Goal: Information Seeking & Learning: Learn about a topic

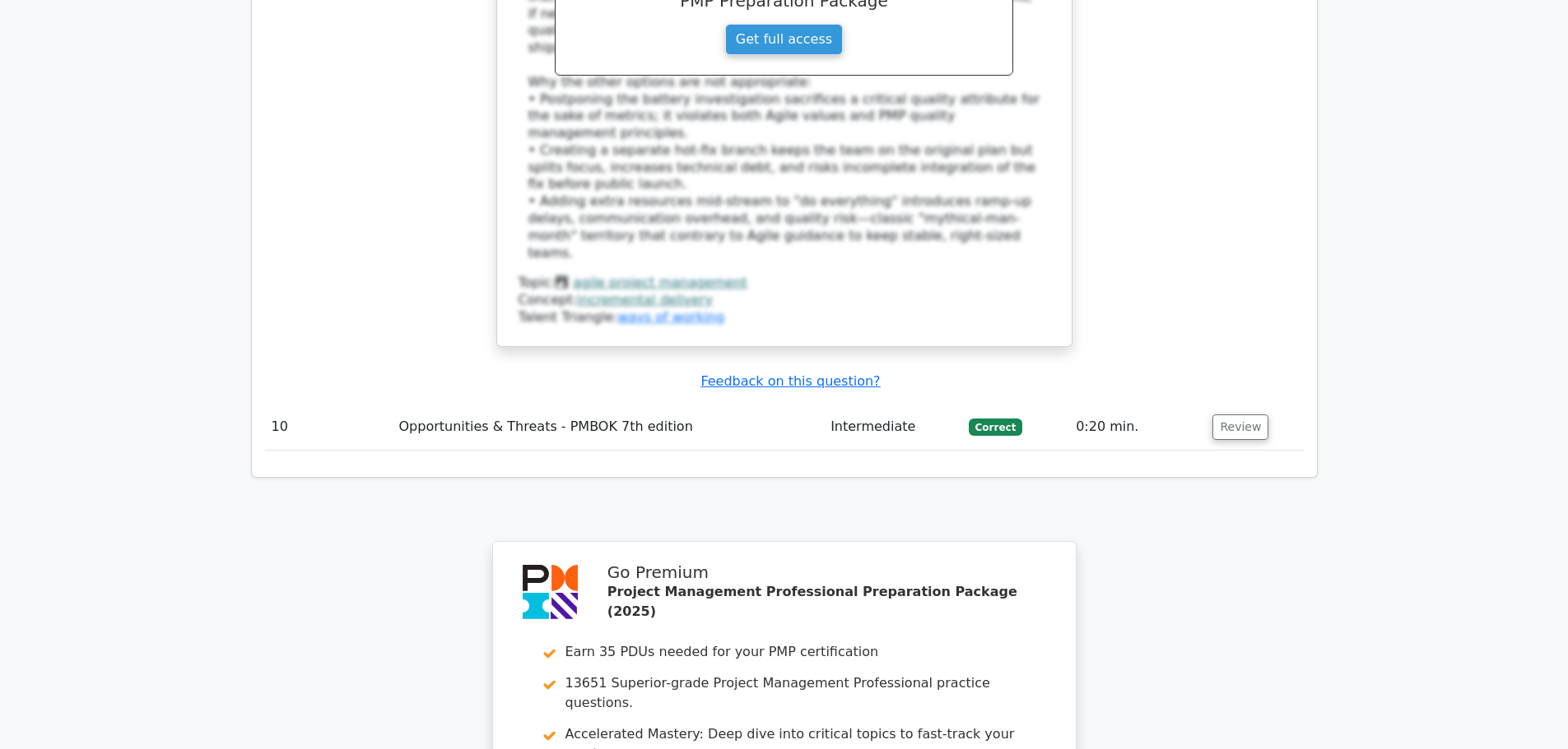
scroll to position [6646, 0]
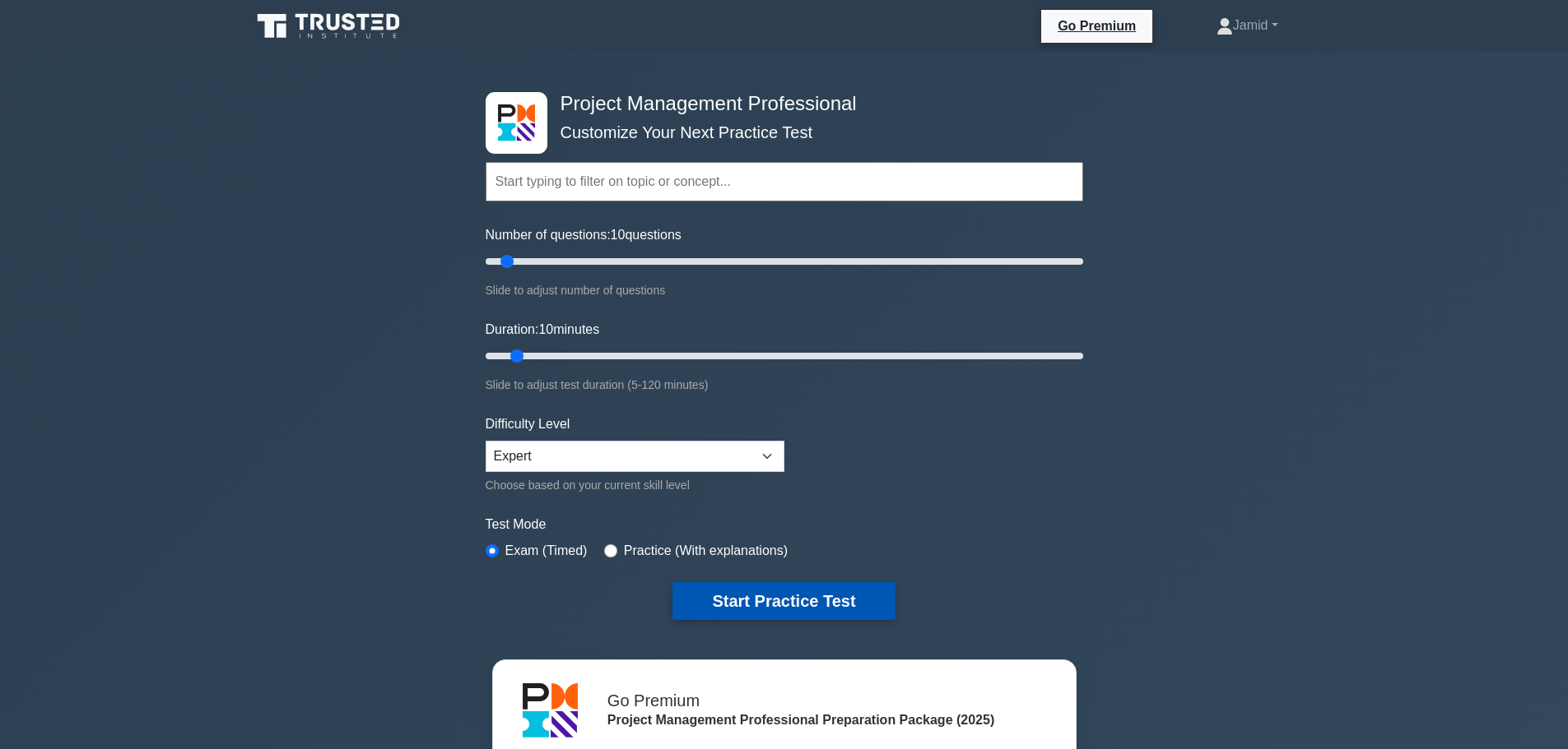
click at [830, 585] on button "Start Practice Test" at bounding box center [783, 601] width 222 height 38
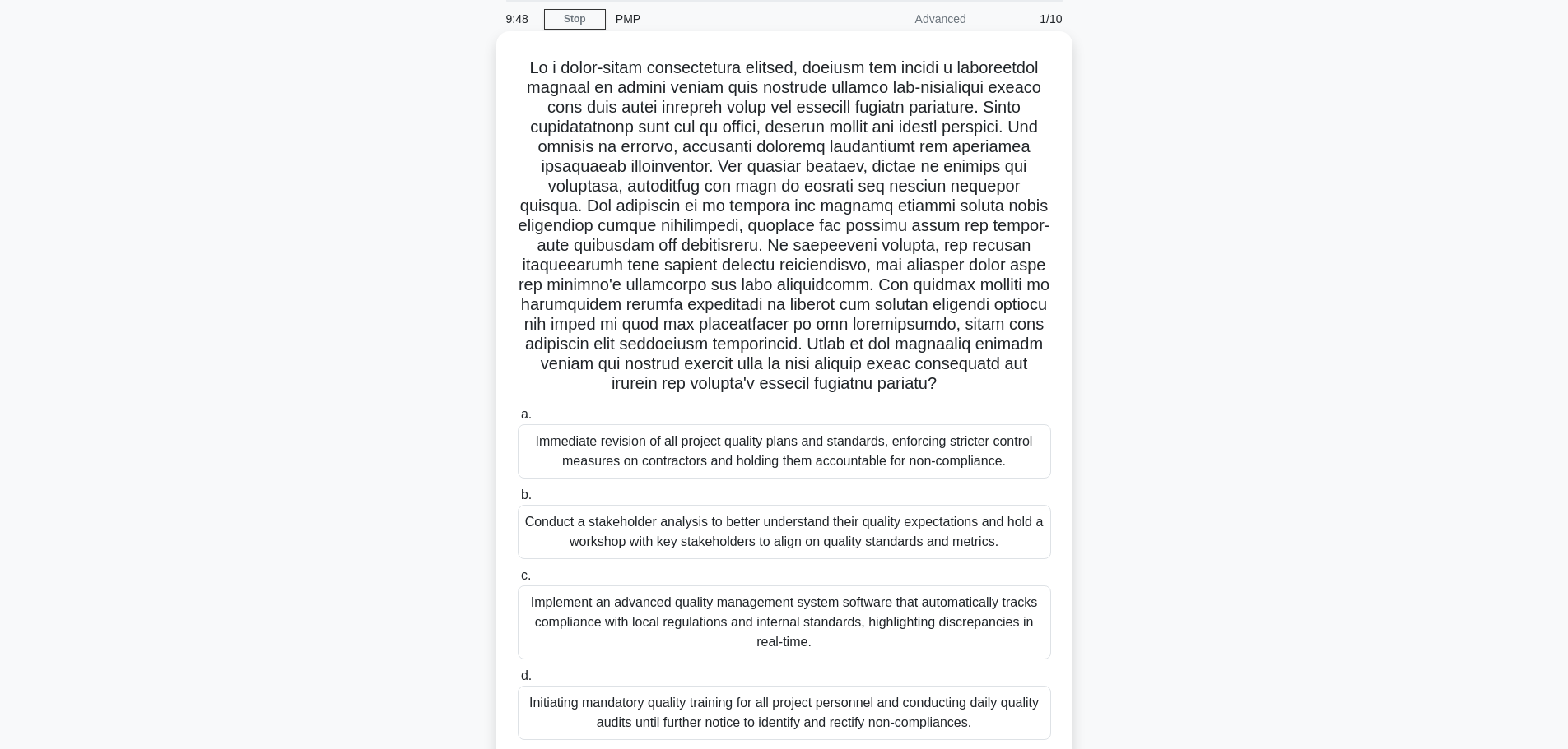
scroll to position [139, 0]
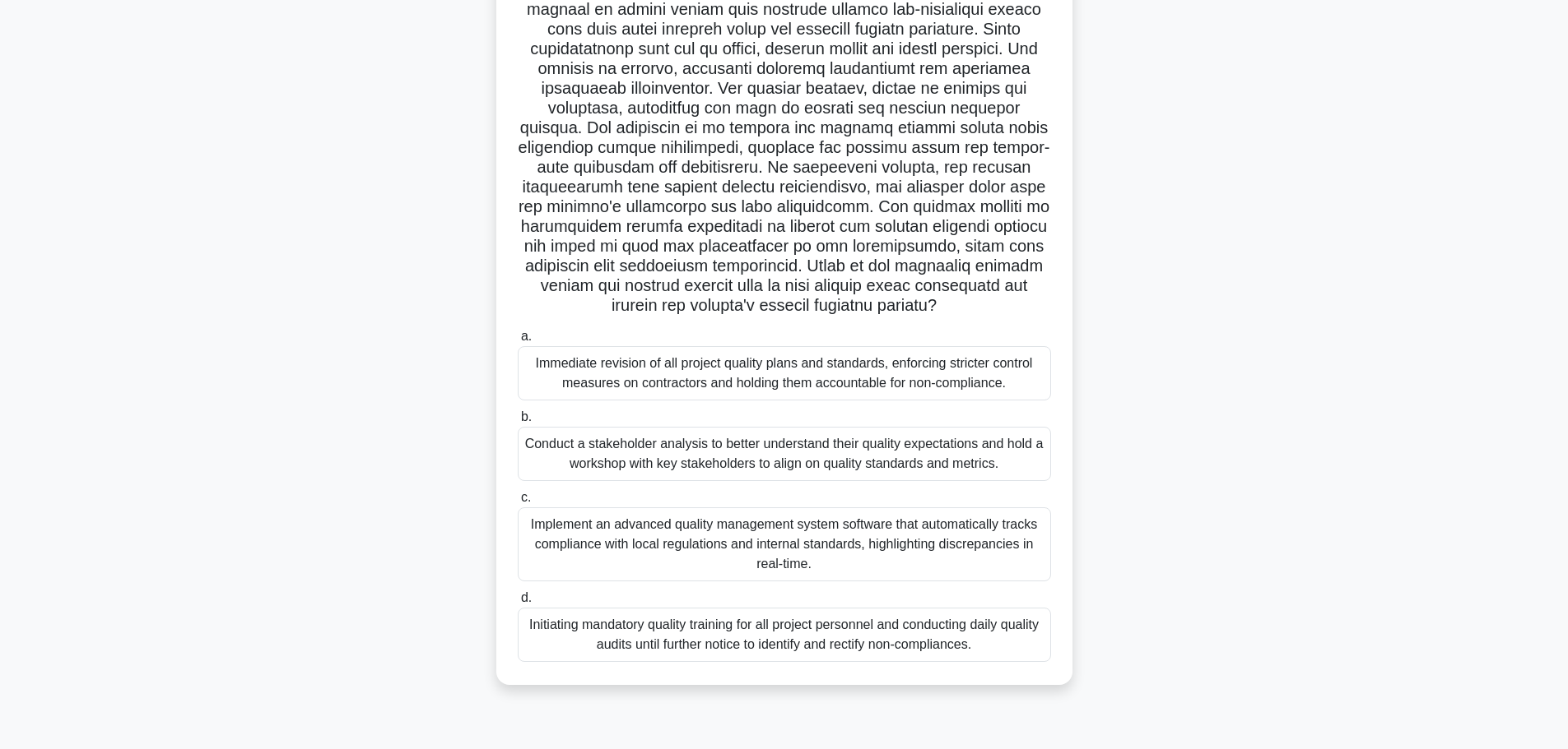
click at [664, 463] on div "Conduct a stakeholder analysis to better understand their quality expectations …" at bounding box center [784, 454] width 533 height 54
click at [518, 423] on input "b. Conduct a stakeholder analysis to better understand their quality expectatio…" at bounding box center [518, 417] width 0 height 11
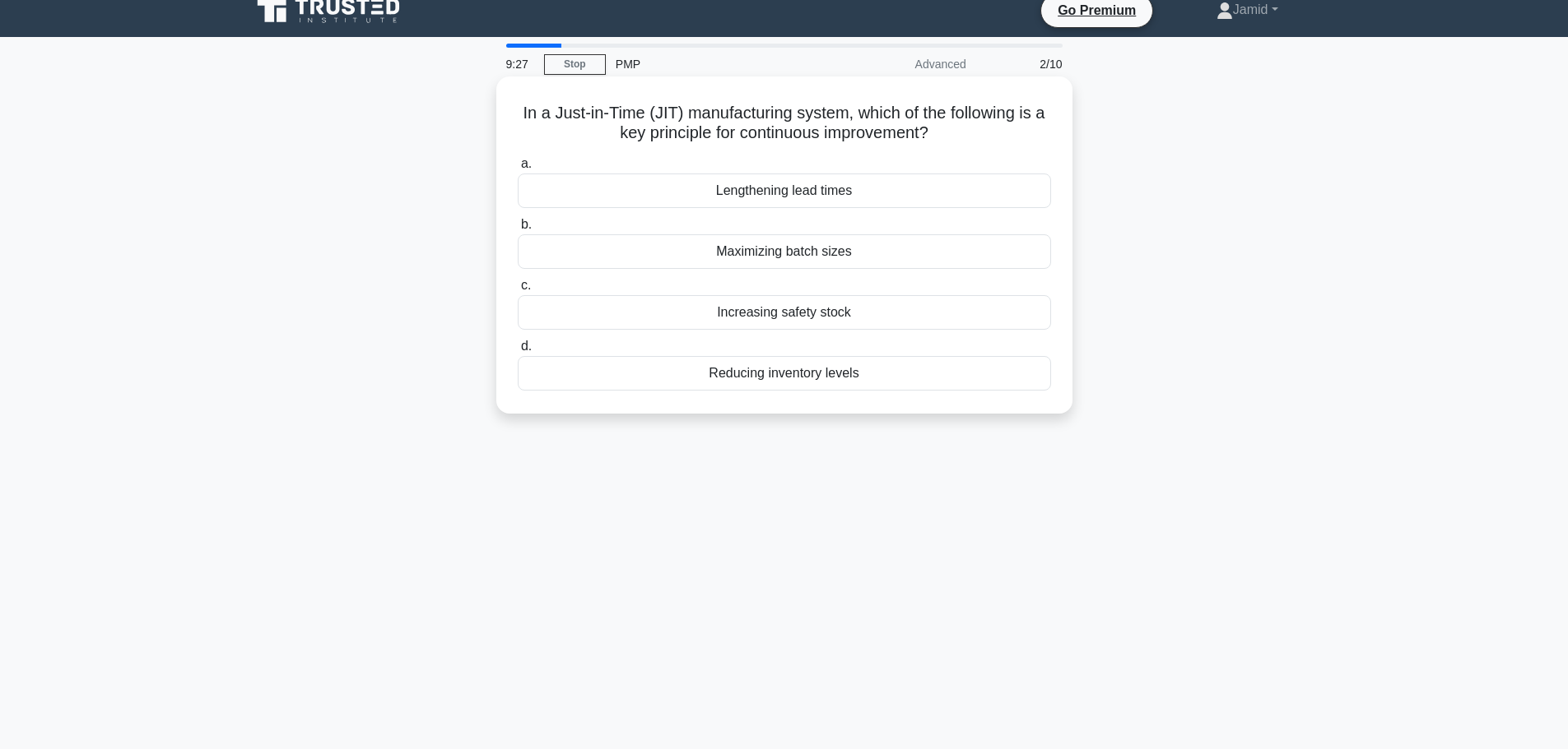
scroll to position [0, 0]
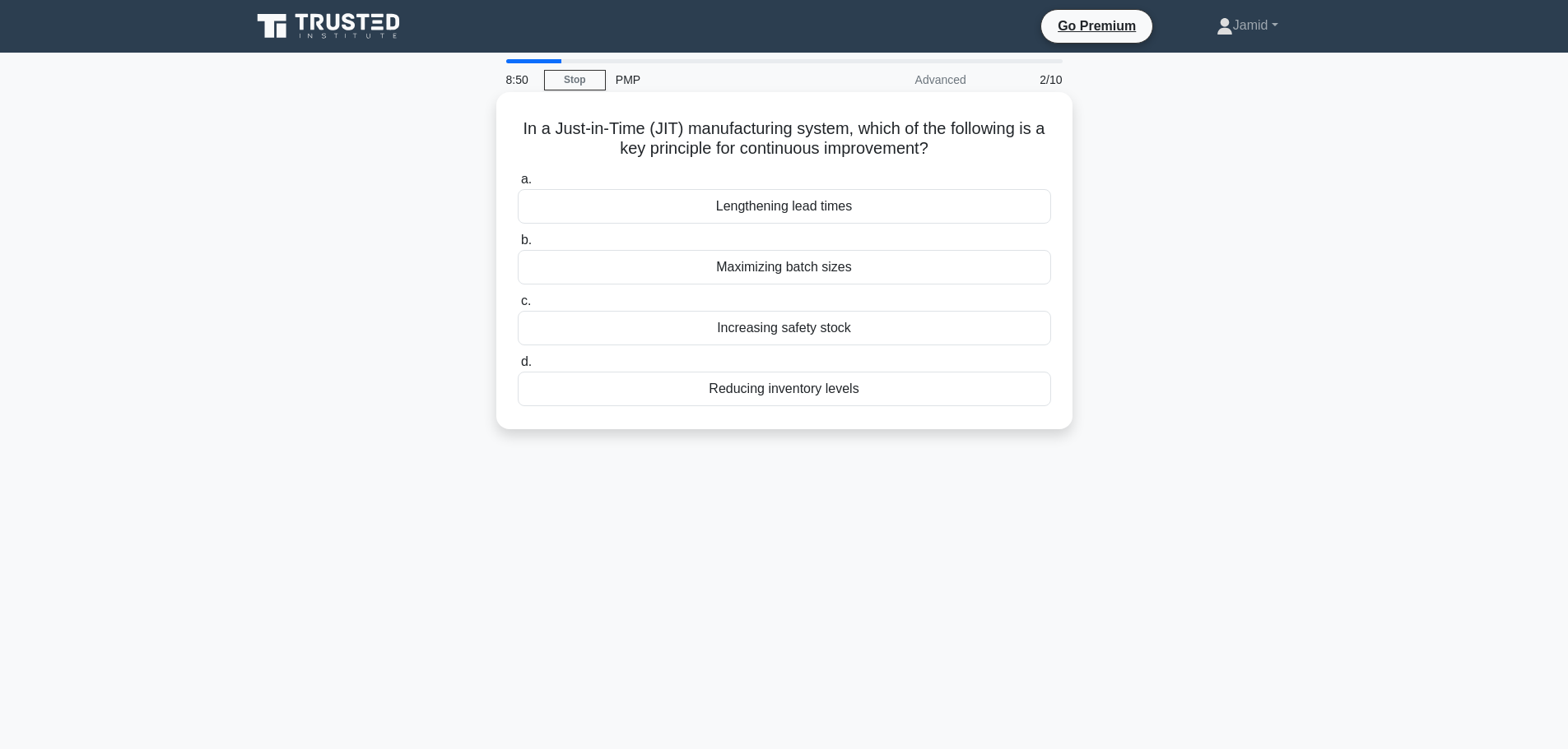
click at [761, 217] on div "Lengthening lead times" at bounding box center [784, 206] width 533 height 35
click at [518, 185] on input "a. Lengthening lead times" at bounding box center [518, 180] width 0 height 11
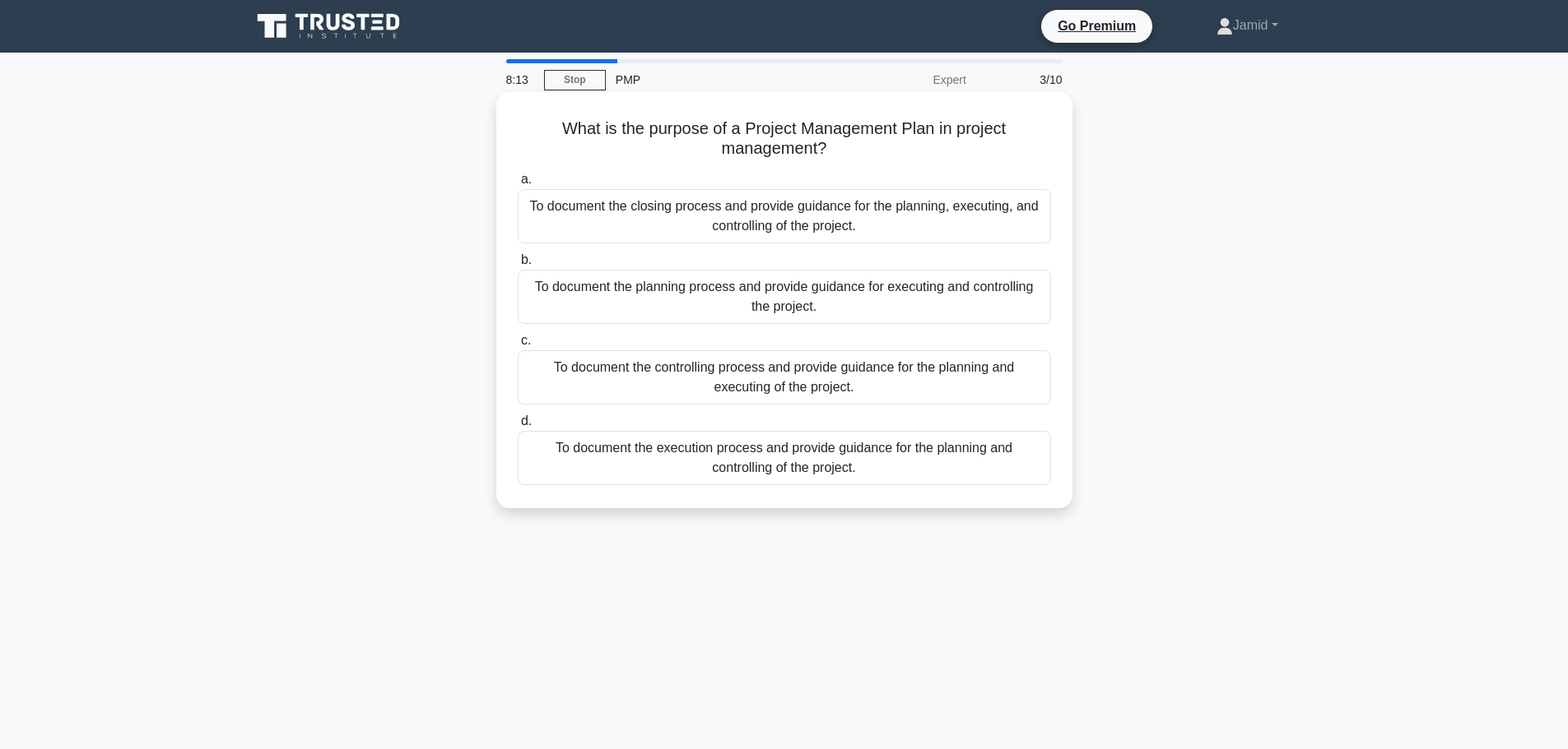
click at [755, 232] on div "To document the closing process and provide guidance for the planning, executin…" at bounding box center [784, 216] width 533 height 54
click at [518, 185] on input "a. To document the closing process and provide guidance for the planning, execu…" at bounding box center [518, 180] width 0 height 11
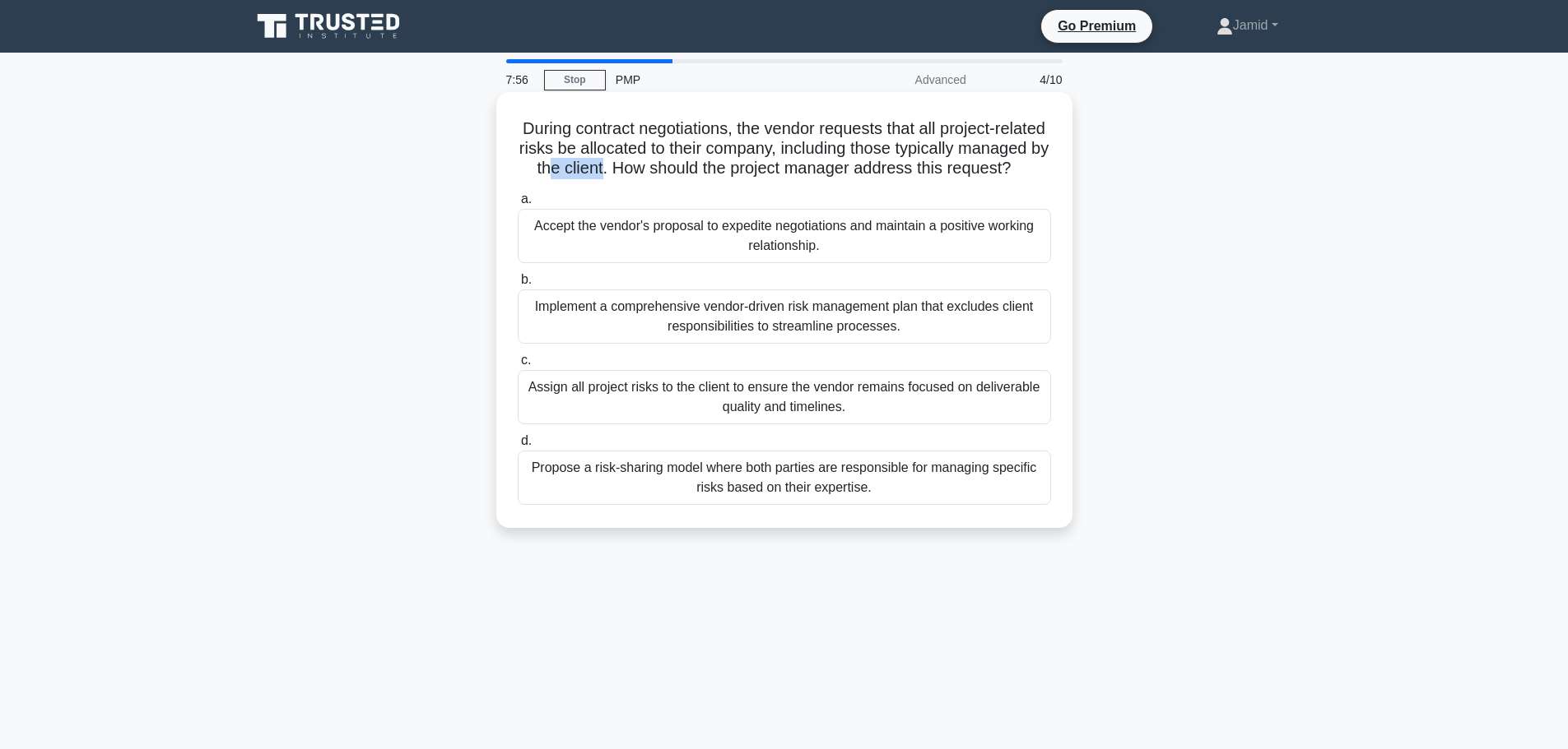
drag, startPoint x: 638, startPoint y: 172, endPoint x: 692, endPoint y: 172, distance: 54.0
click at [692, 172] on h5 "During contract negotiations, the vendor requests that all project-related risk…" at bounding box center [784, 149] width 537 height 61
drag, startPoint x: 724, startPoint y: 171, endPoint x: 1011, endPoint y: 172, distance: 287.0
click at [1011, 172] on h5 "During contract negotiations, the vendor requests that all project-related risk…" at bounding box center [784, 149] width 537 height 61
drag, startPoint x: 738, startPoint y: 192, endPoint x: 805, endPoint y: 188, distance: 67.1
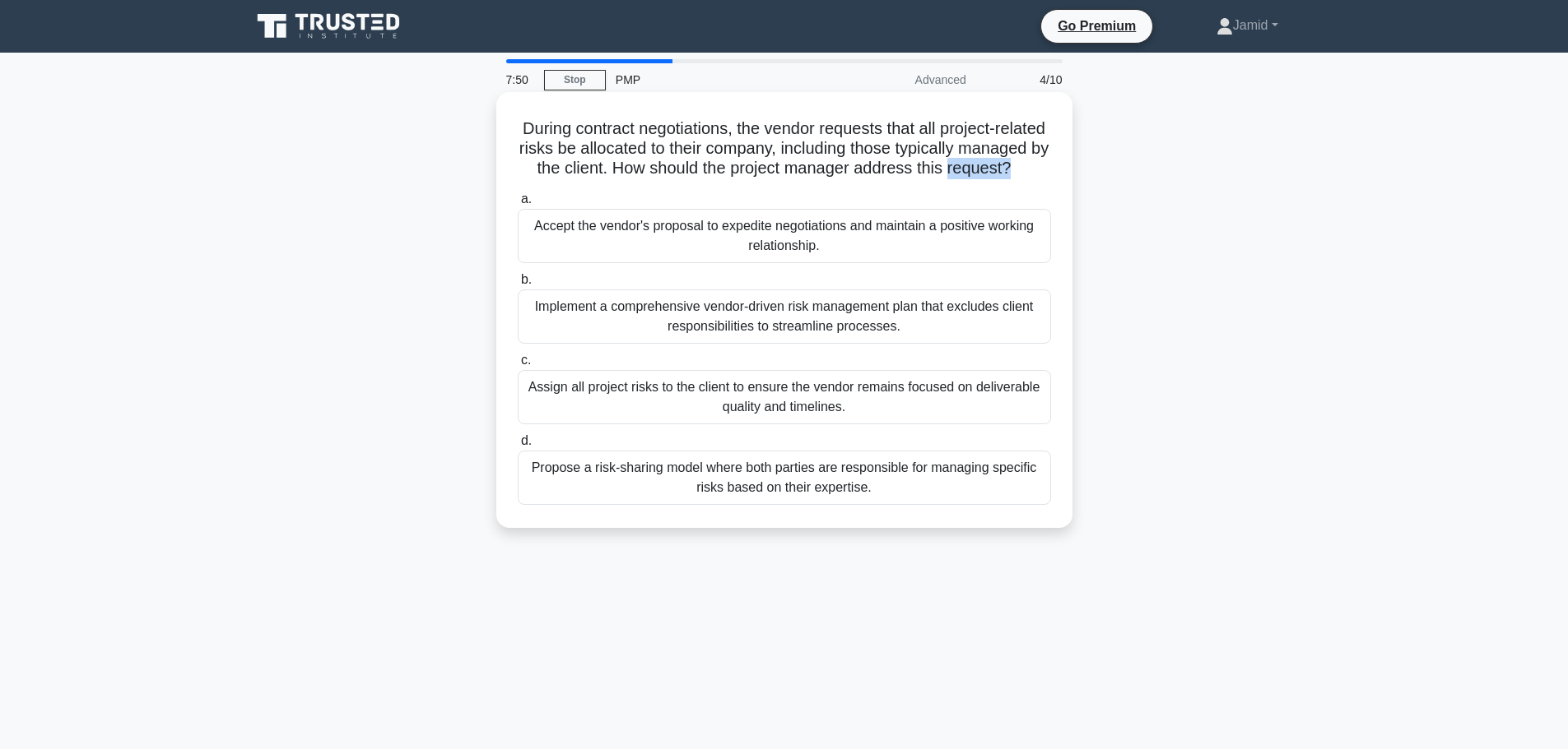
click at [805, 180] on h5 "During contract negotiations, the vendor requests that all project-related risk…" at bounding box center [784, 149] width 537 height 61
click at [727, 180] on h5 "During contract negotiations, the vendor requests that all project-related risk…" at bounding box center [784, 149] width 537 height 61
drag, startPoint x: 538, startPoint y: 129, endPoint x: 809, endPoint y: 186, distance: 276.9
click at [809, 180] on h5 "During contract negotiations, the vendor requests that all project-related risk…" at bounding box center [784, 149] width 537 height 61
click at [621, 149] on h5 "During contract negotiations, the vendor requests that all project-related risk…" at bounding box center [784, 149] width 537 height 61
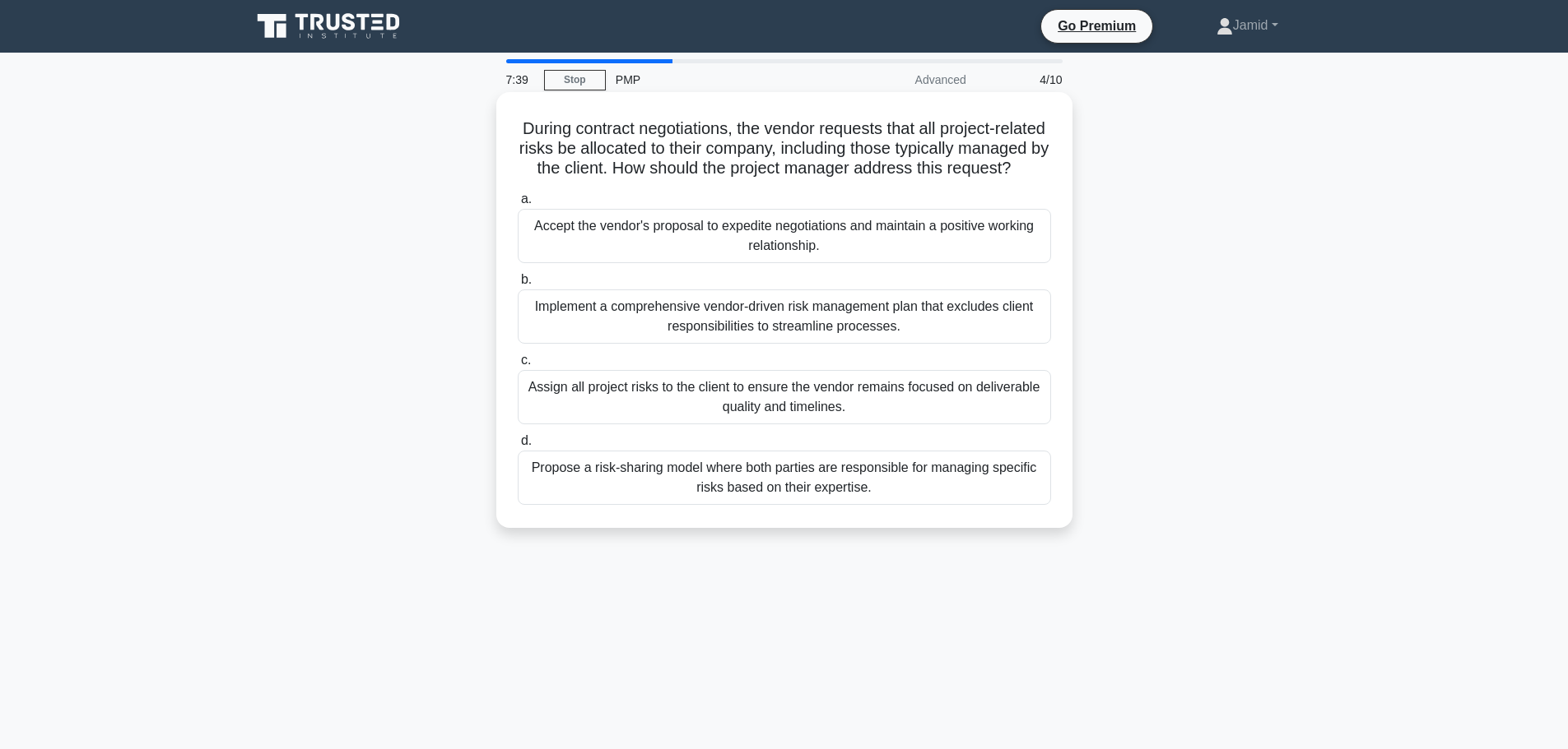
drag, startPoint x: 538, startPoint y: 127, endPoint x: 818, endPoint y: 196, distance: 288.4
click at [818, 180] on h5 "During contract negotiations, the vendor requests that all project-related risk…" at bounding box center [784, 149] width 537 height 61
click at [563, 141] on h5 "During contract negotiations, the vendor requests that all project-related risk…" at bounding box center [784, 149] width 537 height 61
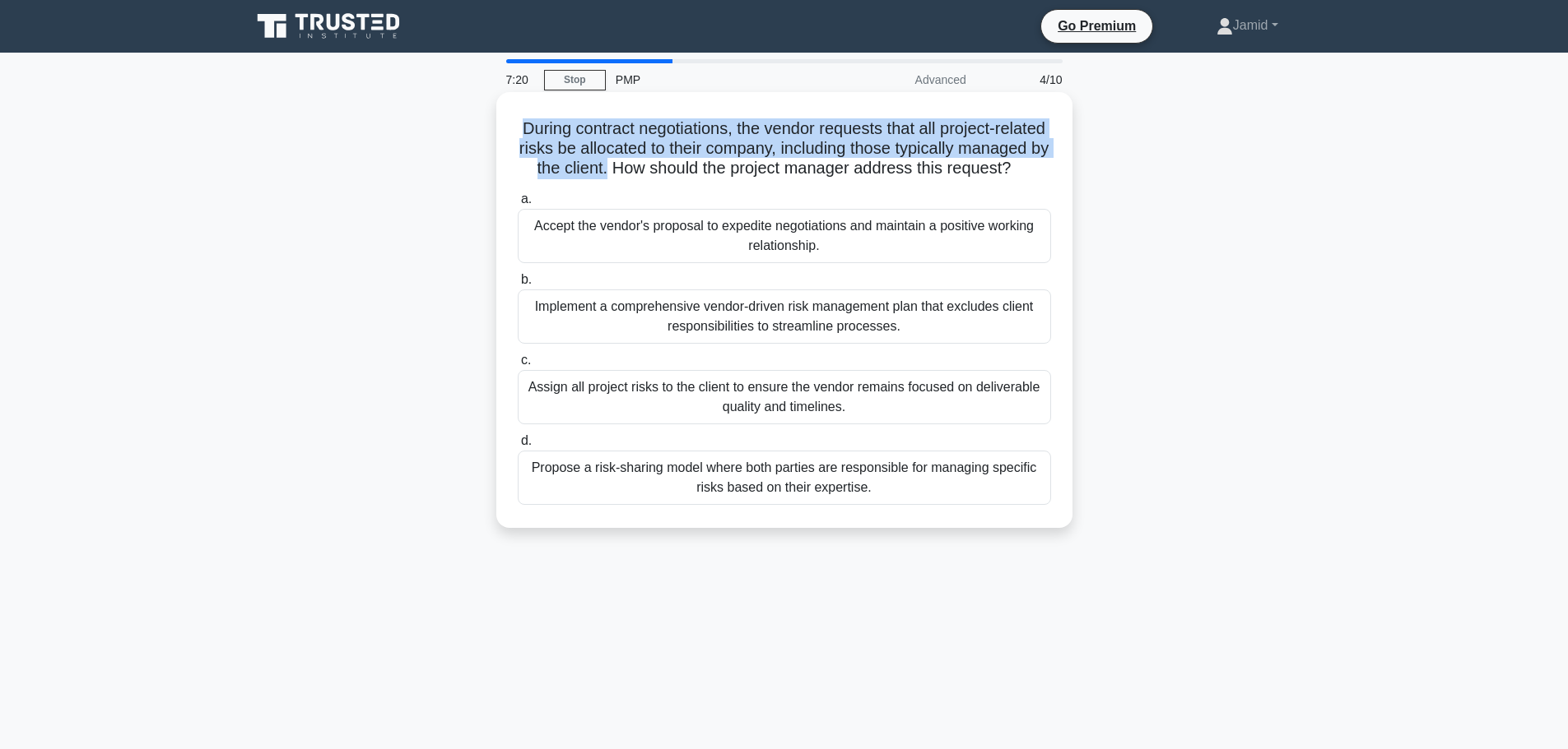
drag, startPoint x: 532, startPoint y: 128, endPoint x: 698, endPoint y: 177, distance: 173.1
click at [698, 177] on h5 "During contract negotiations, the vendor requests that all project-related risk…" at bounding box center [784, 149] width 537 height 61
click at [855, 145] on h5 "During contract negotiations, the vendor requests that all project-related risk…" at bounding box center [784, 149] width 537 height 61
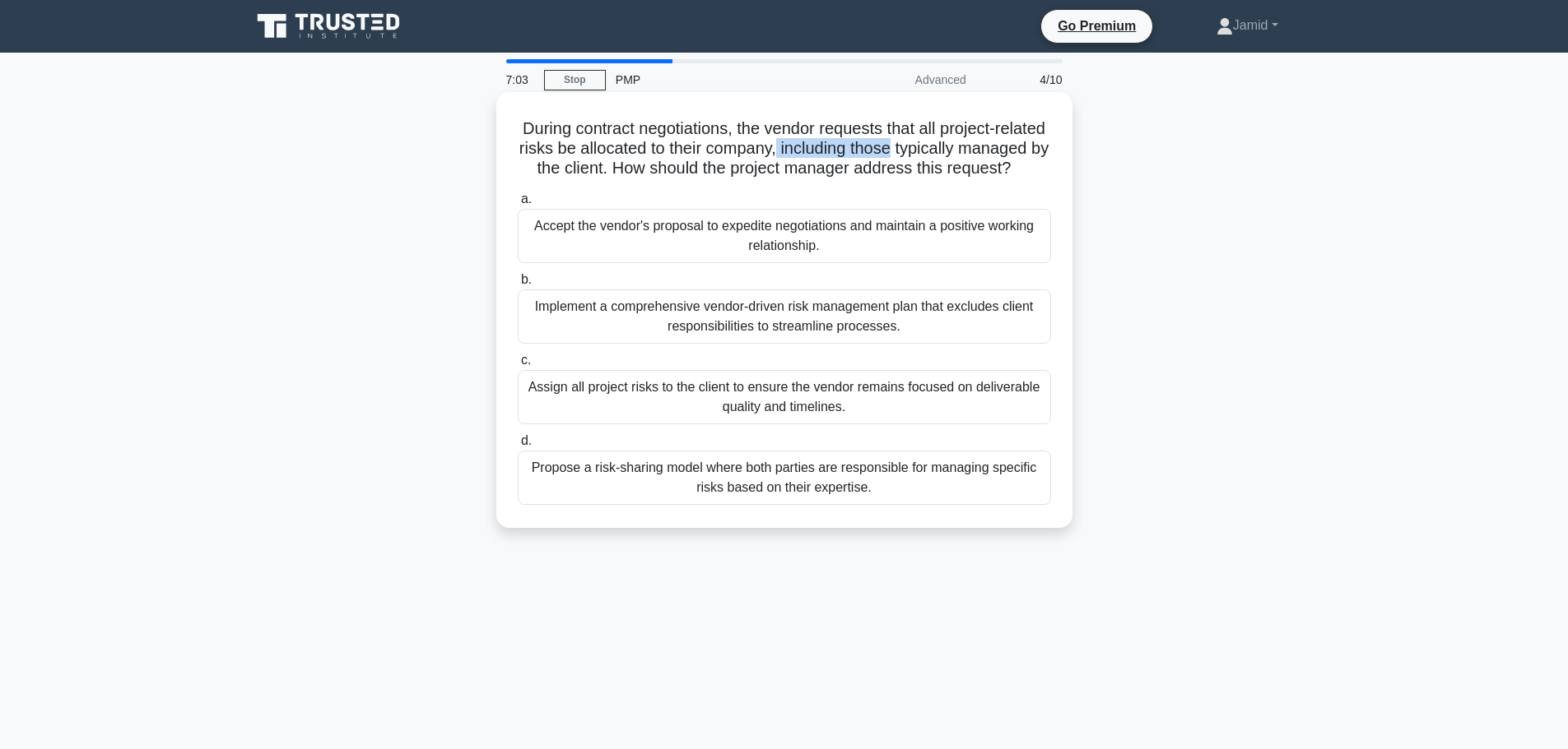
drag, startPoint x: 853, startPoint y: 142, endPoint x: 968, endPoint y: 153, distance: 115.5
click at [968, 153] on h5 "During contract negotiations, the vendor requests that all project-related risk…" at bounding box center [784, 149] width 537 height 61
drag, startPoint x: 977, startPoint y: 148, endPoint x: 1050, endPoint y: 149, distance: 73.0
click at [1050, 149] on h5 "During contract negotiations, the vendor requests that all project-related risk…" at bounding box center [784, 149] width 537 height 61
drag, startPoint x: 525, startPoint y: 170, endPoint x: 646, endPoint y: 175, distance: 121.1
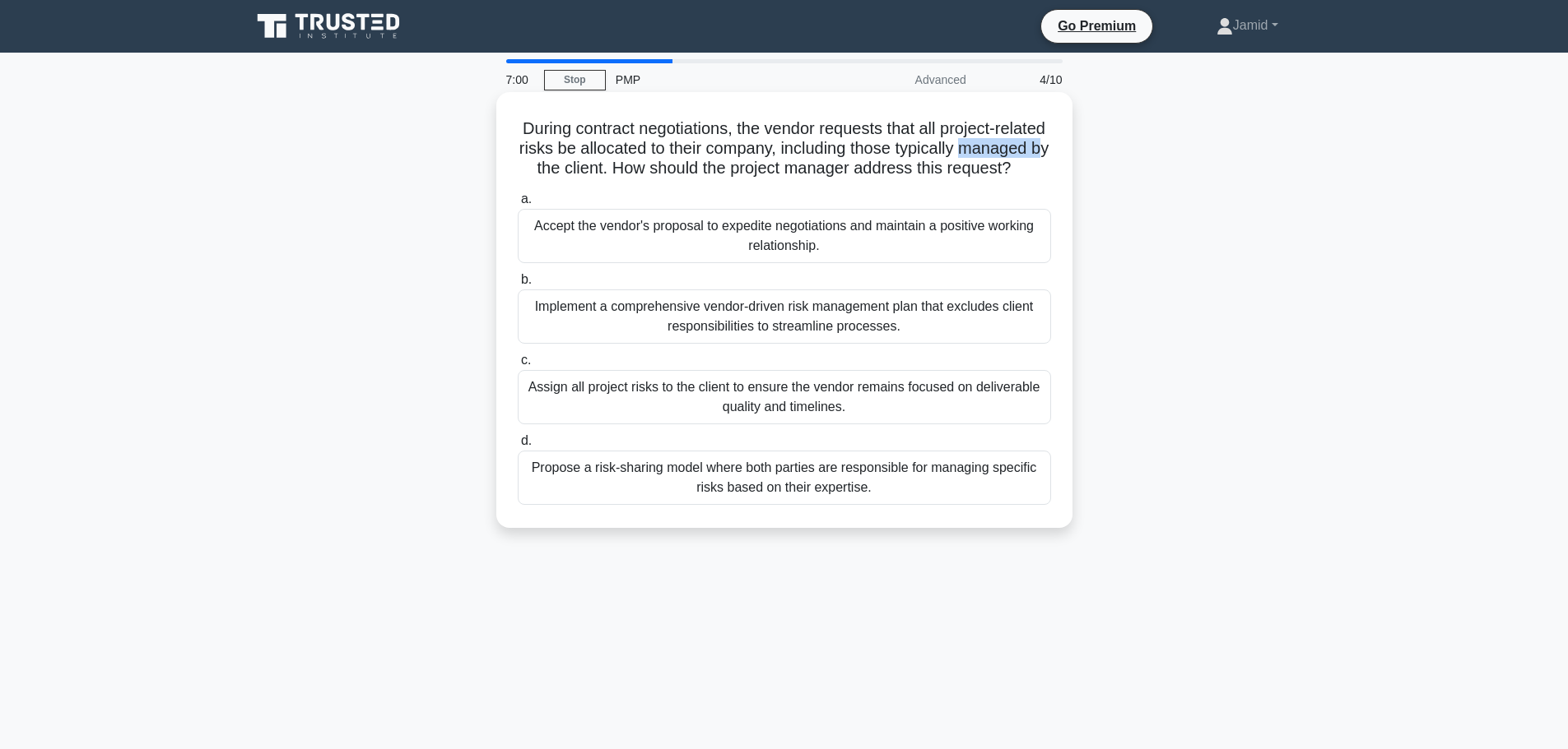
click at [617, 175] on h5 "During contract negotiations, the vendor requests that all project-related risk…" at bounding box center [784, 149] width 537 height 61
drag, startPoint x: 666, startPoint y: 171, endPoint x: 723, endPoint y: 171, distance: 57.0
click at [723, 171] on h5 "During contract negotiations, the vendor requests that all project-related risk…" at bounding box center [784, 149] width 537 height 61
drag, startPoint x: 770, startPoint y: 171, endPoint x: 798, endPoint y: 194, distance: 36.2
click at [798, 180] on h5 "During contract negotiations, the vendor requests that all project-related risk…" at bounding box center [784, 149] width 537 height 61
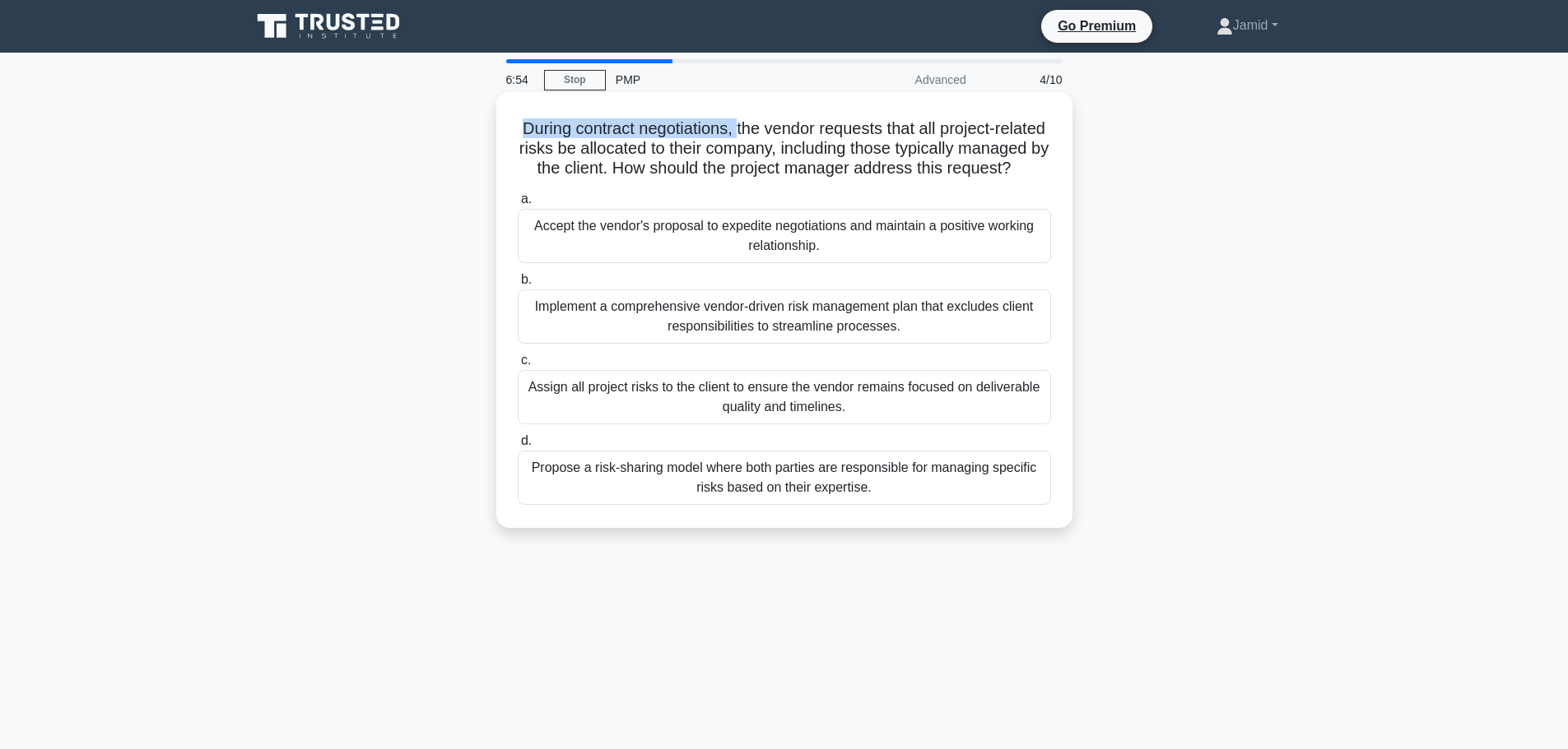
drag, startPoint x: 533, startPoint y: 127, endPoint x: 764, endPoint y: 129, distance: 231.0
click at [764, 129] on h5 "During contract negotiations, the vendor requests that all project-related risk…" at bounding box center [784, 149] width 537 height 61
click at [701, 180] on h5 "During contract negotiations, the vendor requests that all project-related risk…" at bounding box center [784, 149] width 537 height 61
click at [782, 495] on div "Propose a risk-sharing model where both parties are responsible for managing sp…" at bounding box center [784, 478] width 533 height 54
click at [518, 447] on input "d. Propose a risk-sharing model where both parties are responsible for managing…" at bounding box center [518, 441] width 0 height 11
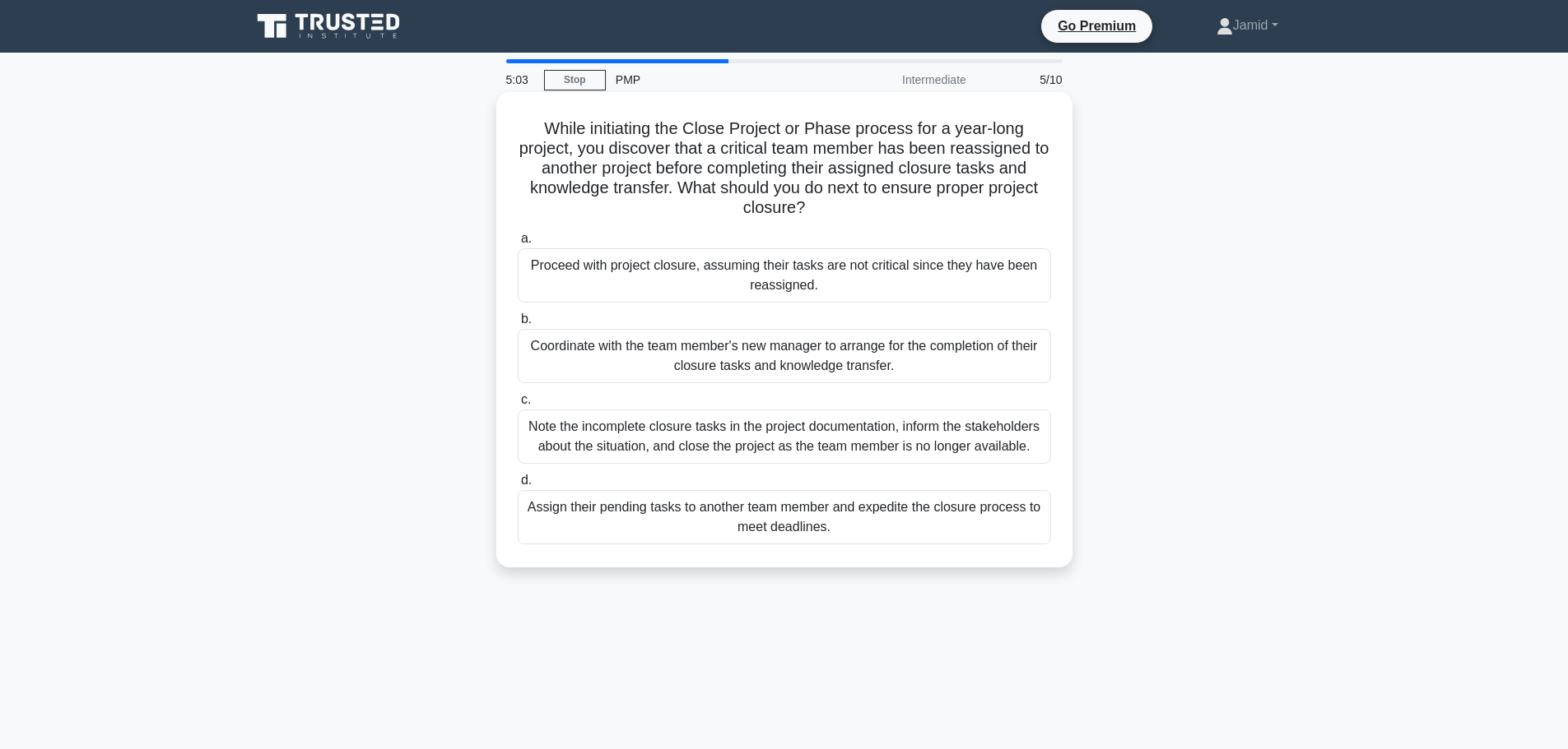
click at [671, 360] on div "Coordinate with the team member's new manager to arrange for the completion of …" at bounding box center [784, 356] width 533 height 54
click at [518, 325] on input "b. Coordinate with the team member's new manager to arrange for the completion …" at bounding box center [518, 319] width 0 height 11
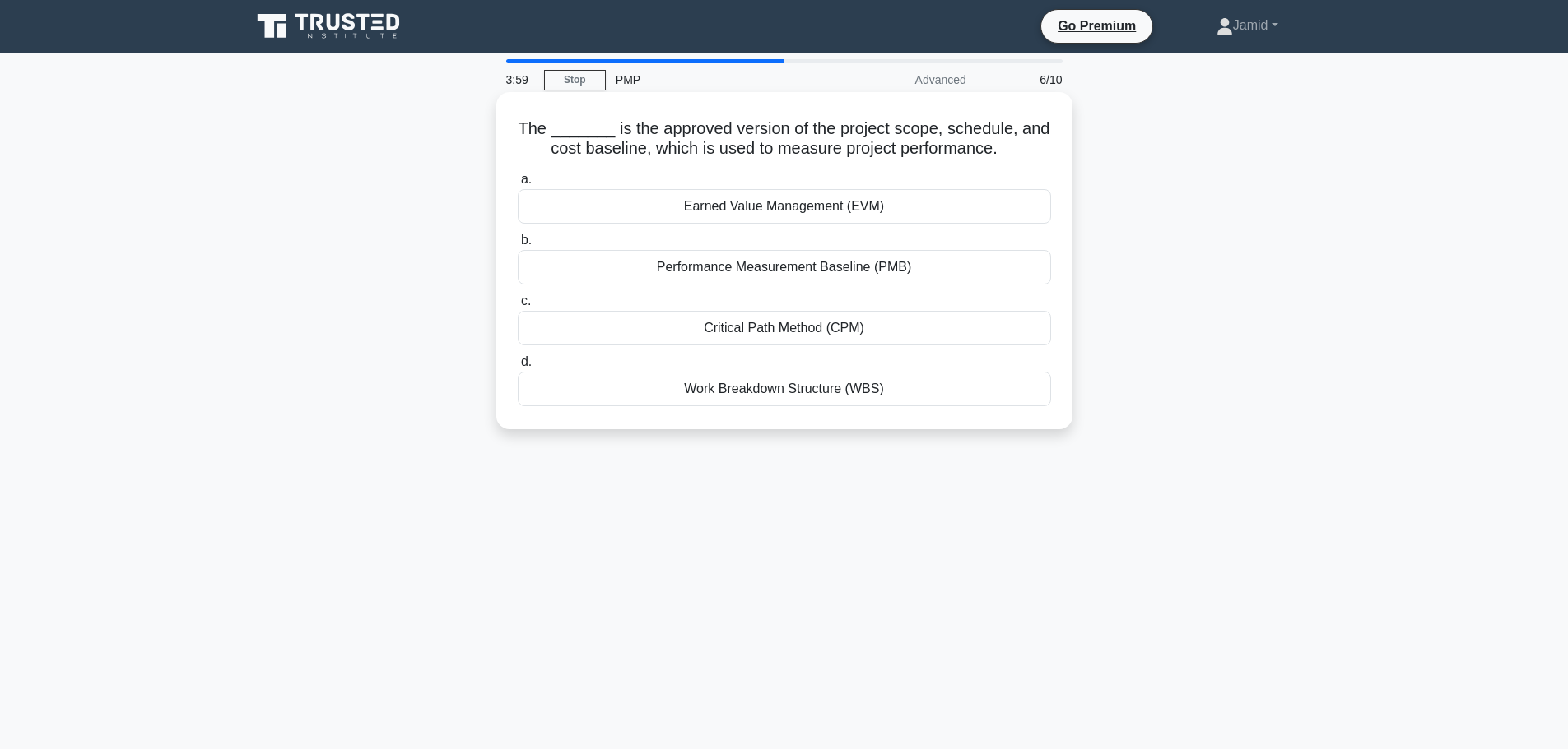
click at [753, 269] on div "Performance Measurement Baseline (PMB)" at bounding box center [784, 267] width 533 height 35
click at [518, 246] on input "b. Performance Measurement Baseline (PMB)" at bounding box center [518, 241] width 0 height 11
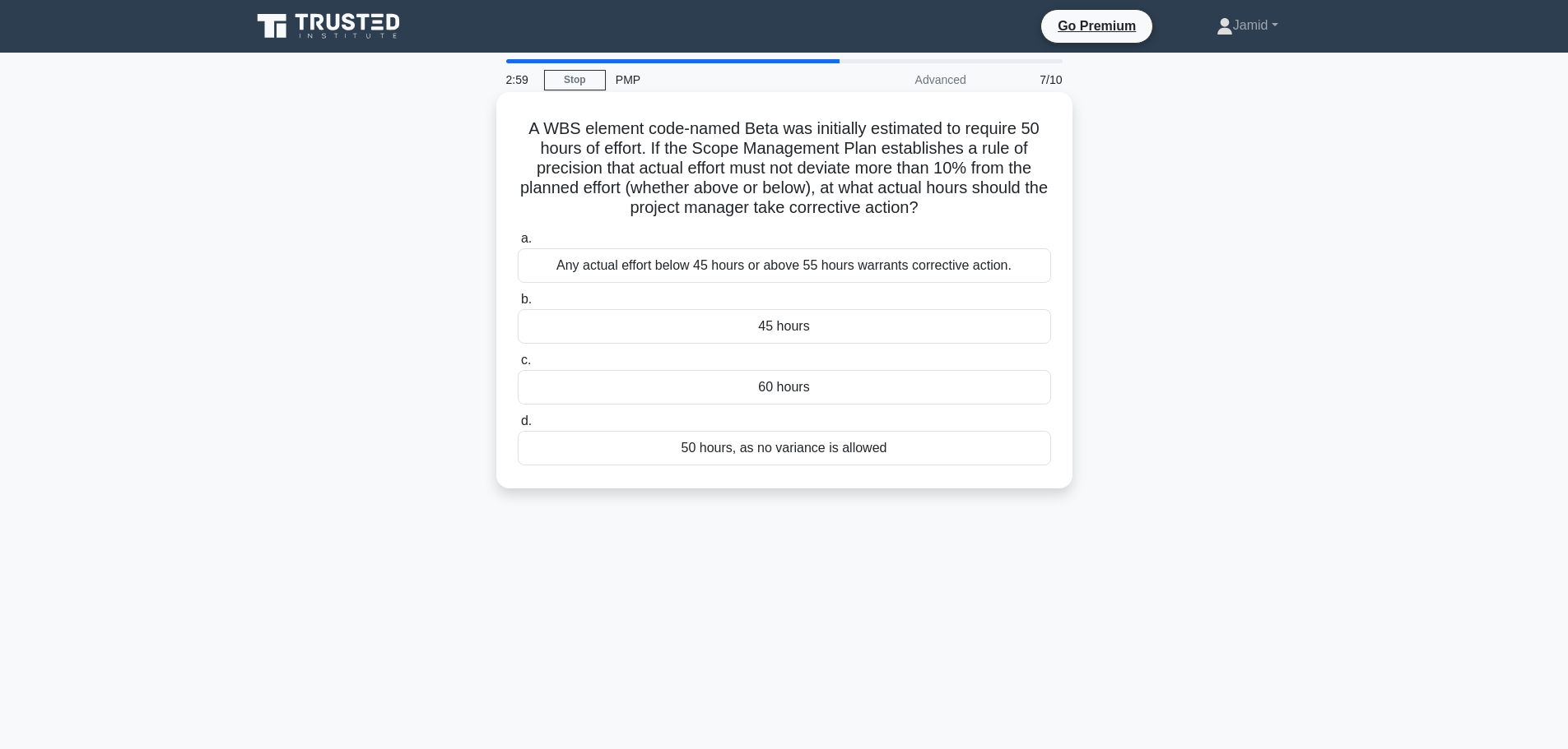
click at [786, 327] on div "45 hours" at bounding box center [784, 326] width 533 height 35
click at [518, 305] on input "b. 45 hours" at bounding box center [518, 300] width 0 height 11
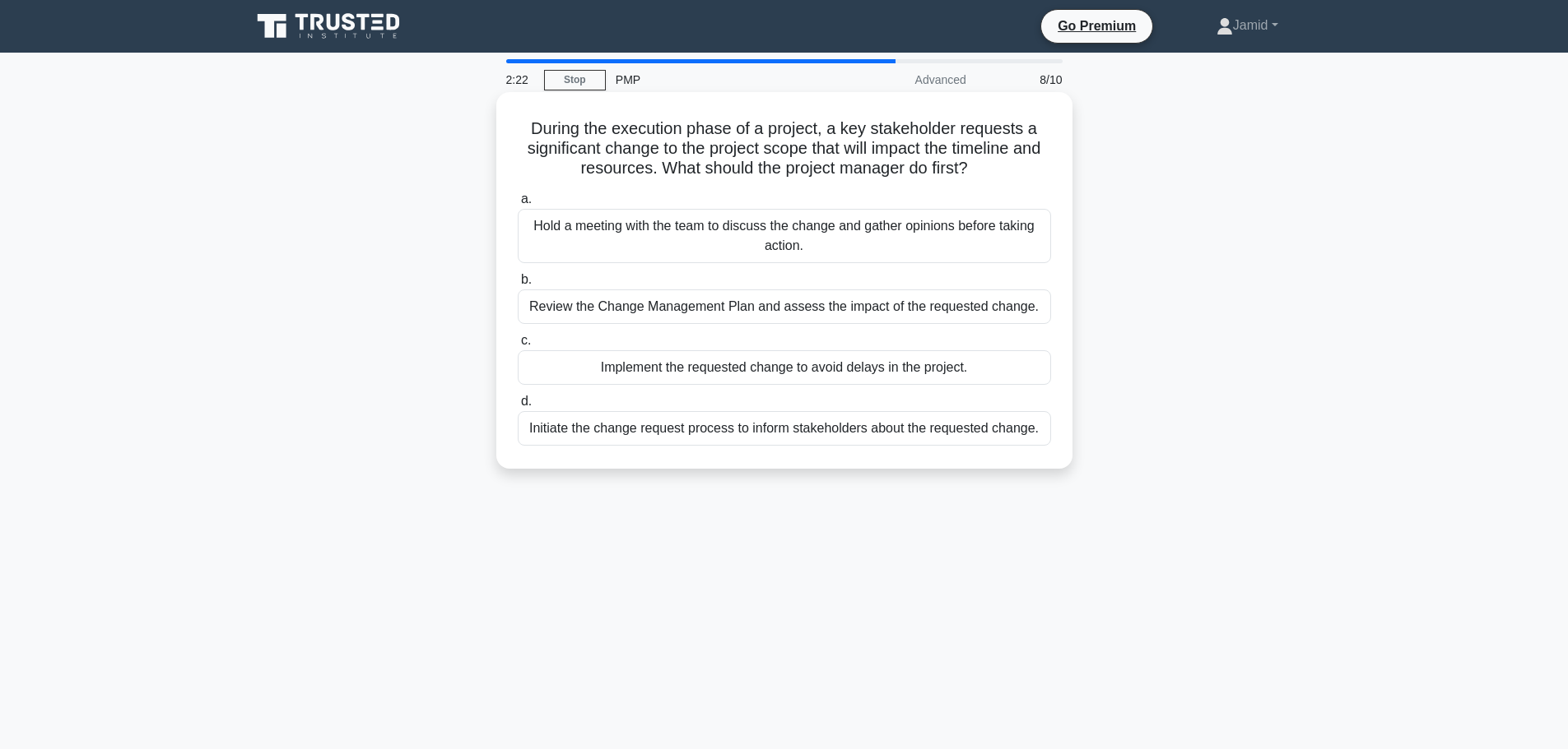
click at [665, 236] on div "Hold a meeting with the team to discuss the change and gather opinions before t…" at bounding box center [784, 236] width 533 height 54
click at [518, 205] on input "a. Hold a meeting with the team to discuss the change and gather opinions befor…" at bounding box center [518, 199] width 0 height 11
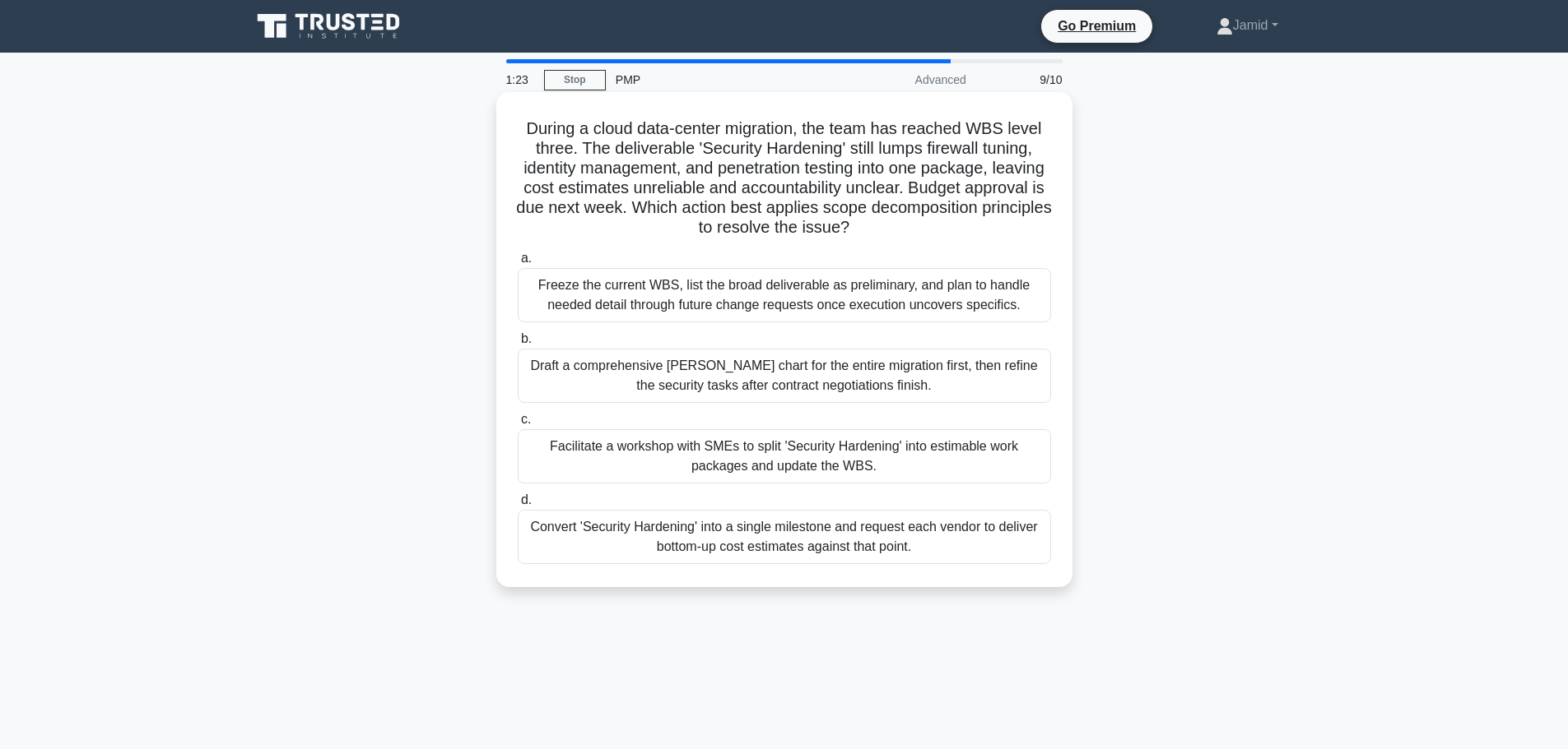
click at [676, 449] on div "Facilitate a workshop with SMEs to split 'Security Hardening' into estimable wo…" at bounding box center [784, 457] width 533 height 54
click at [518, 425] on input "c. Facilitate a workshop with SMEs to split 'Security Hardening' into estimable…" at bounding box center [518, 419] width 0 height 11
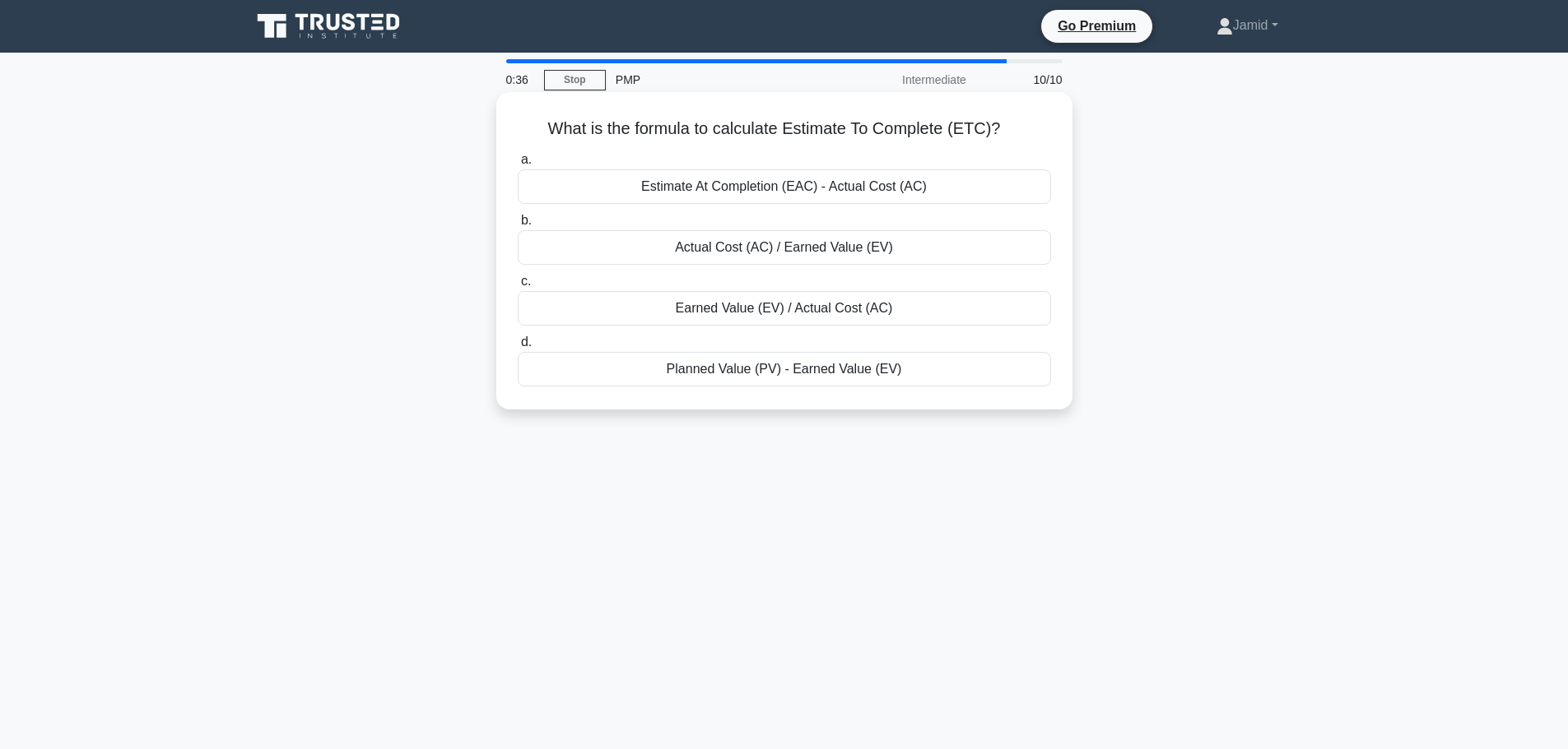
click at [771, 188] on div "Estimate At Completion (EAC) - Actual Cost (AC)" at bounding box center [784, 186] width 533 height 35
click at [518, 165] on input "a. Estimate At Completion (EAC) - Actual Cost (AC)" at bounding box center [518, 160] width 0 height 11
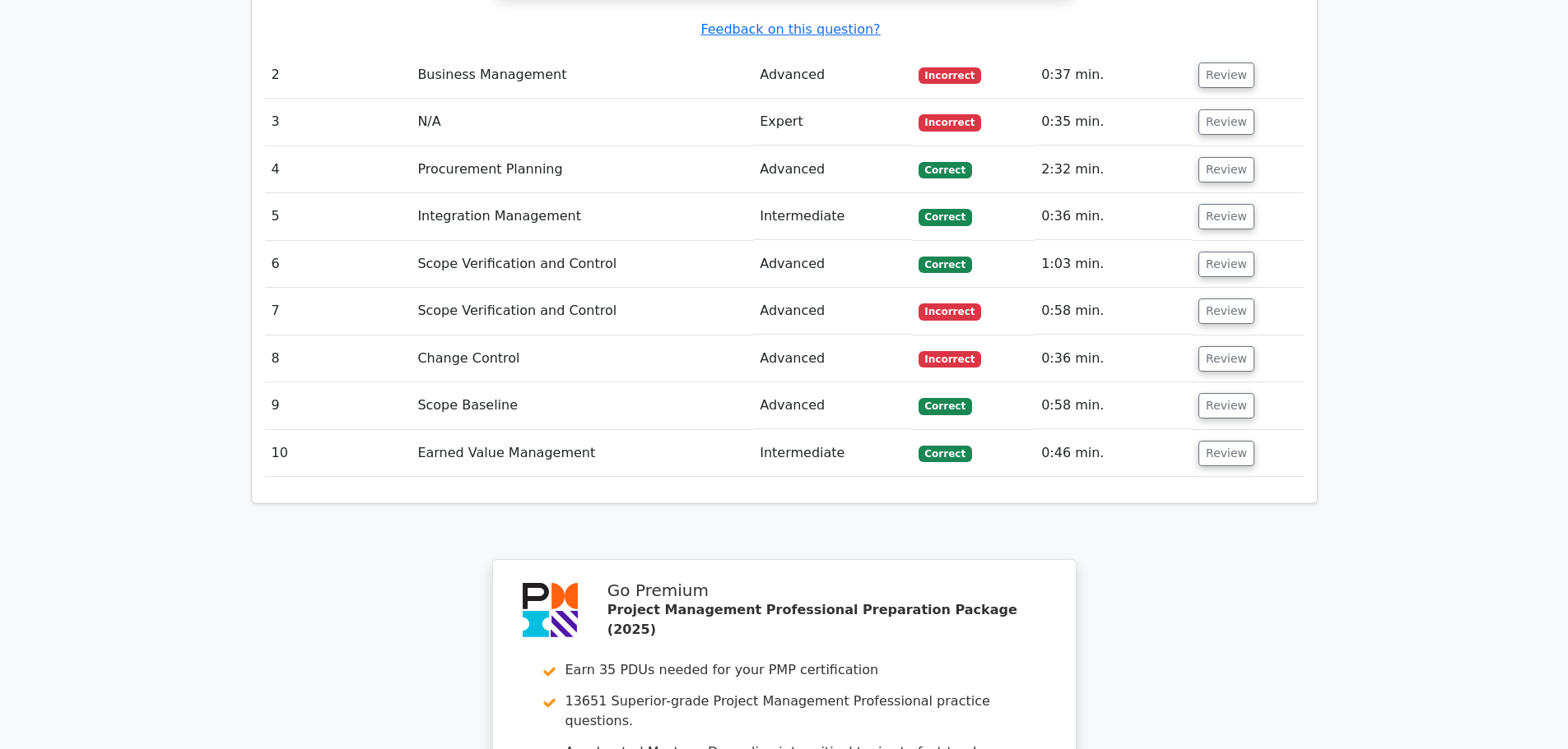
scroll to position [2961, 0]
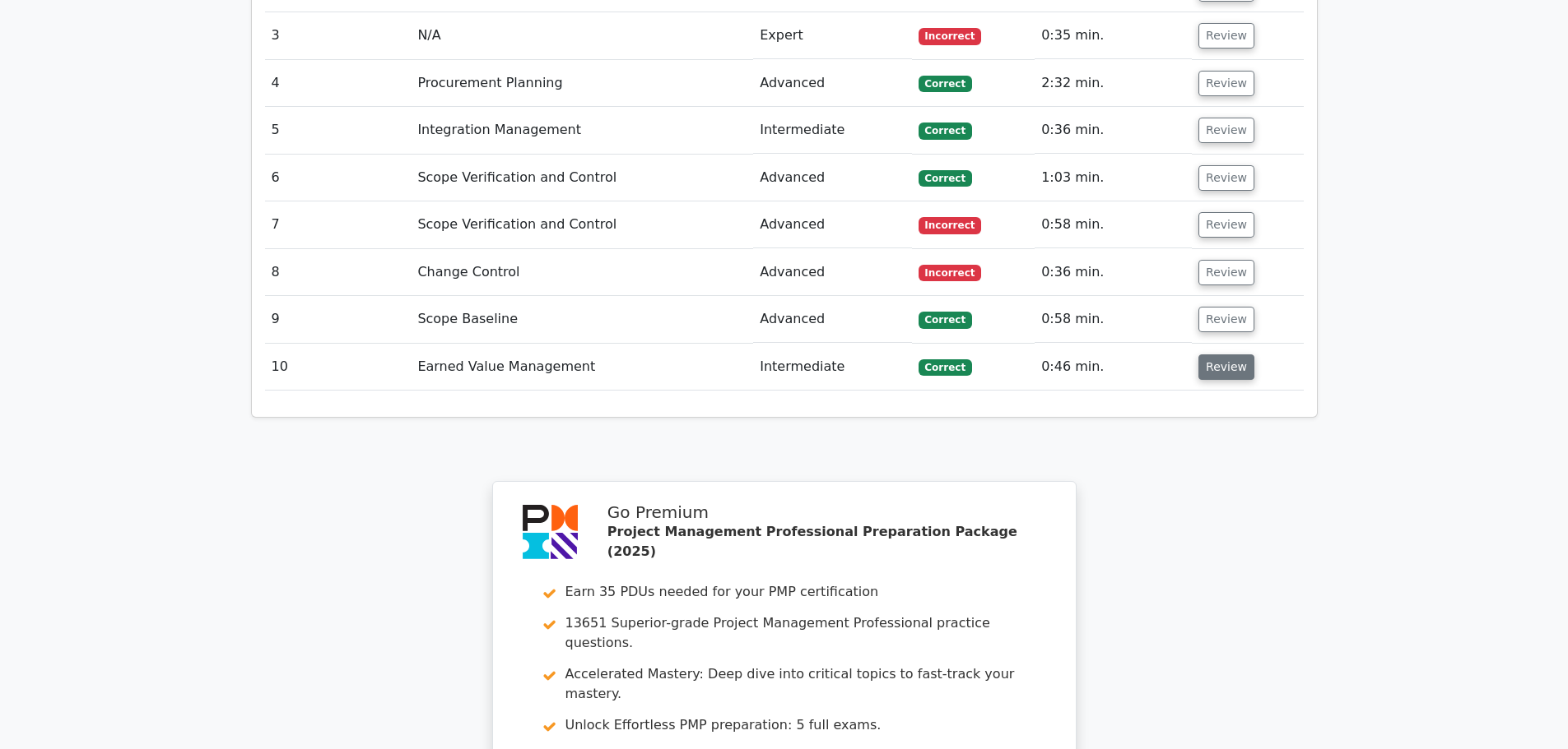
click at [1221, 354] on button "Review" at bounding box center [1226, 367] width 56 height 25
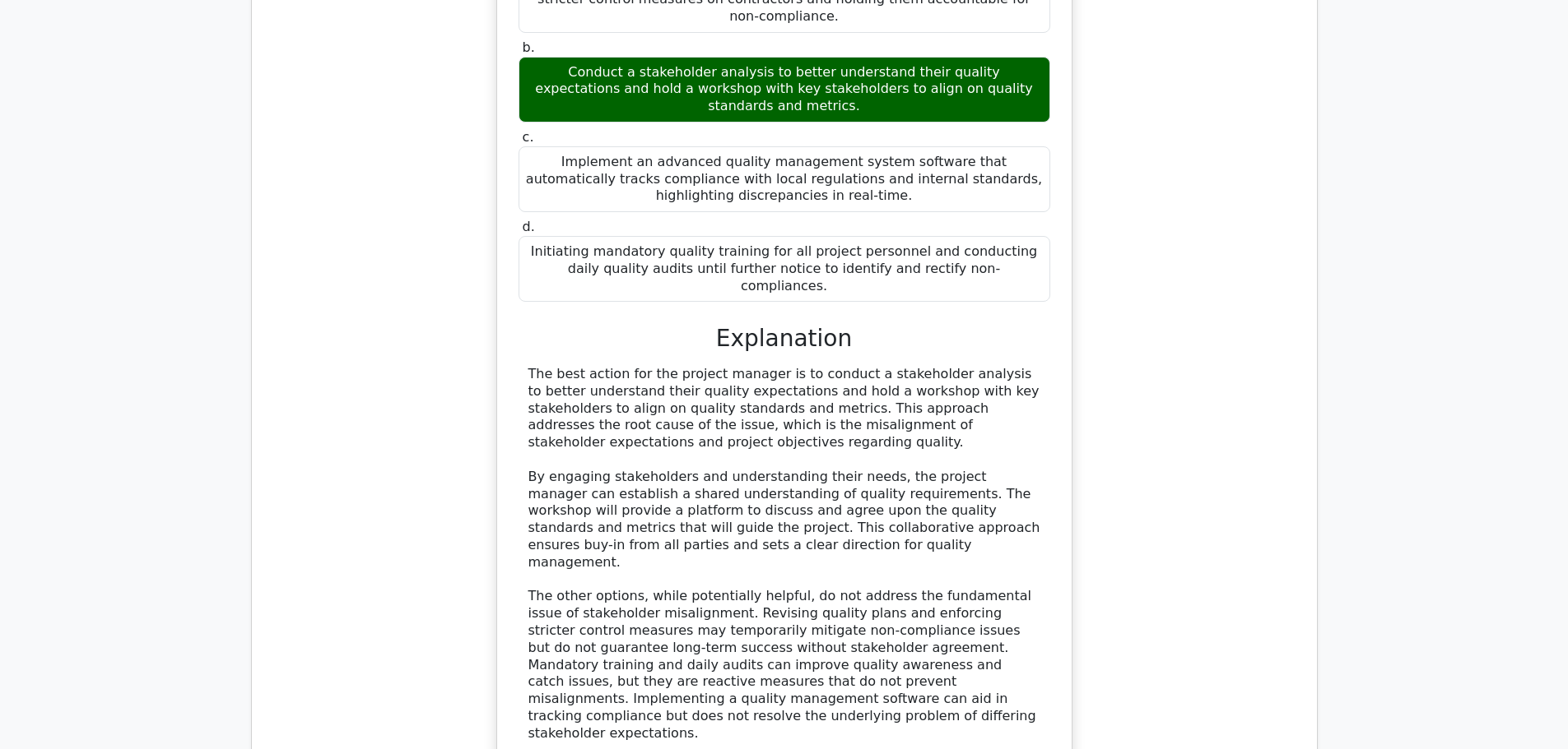
scroll to position [2468, 0]
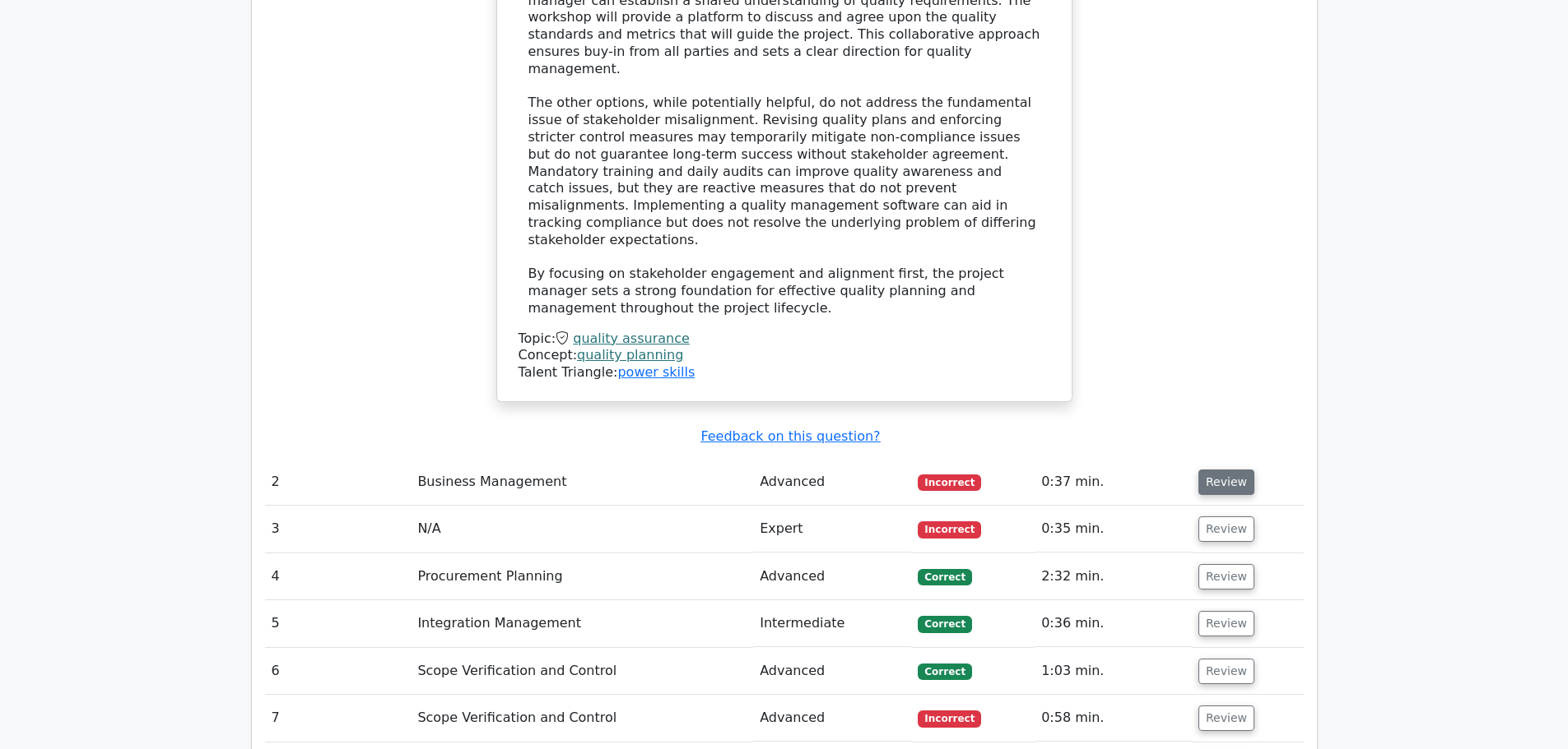
click at [1220, 469] on button "Review" at bounding box center [1226, 482] width 56 height 25
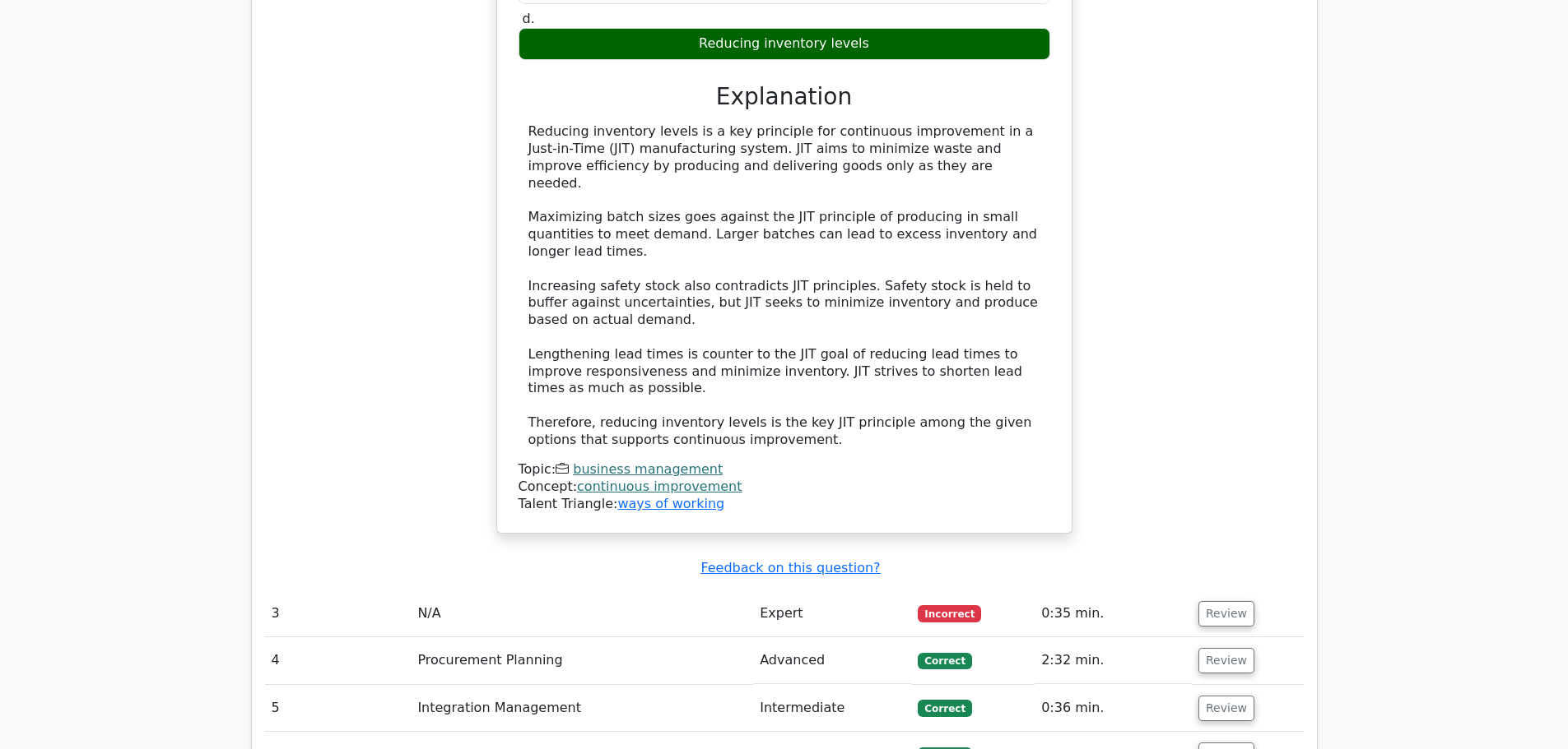
scroll to position [3209, 0]
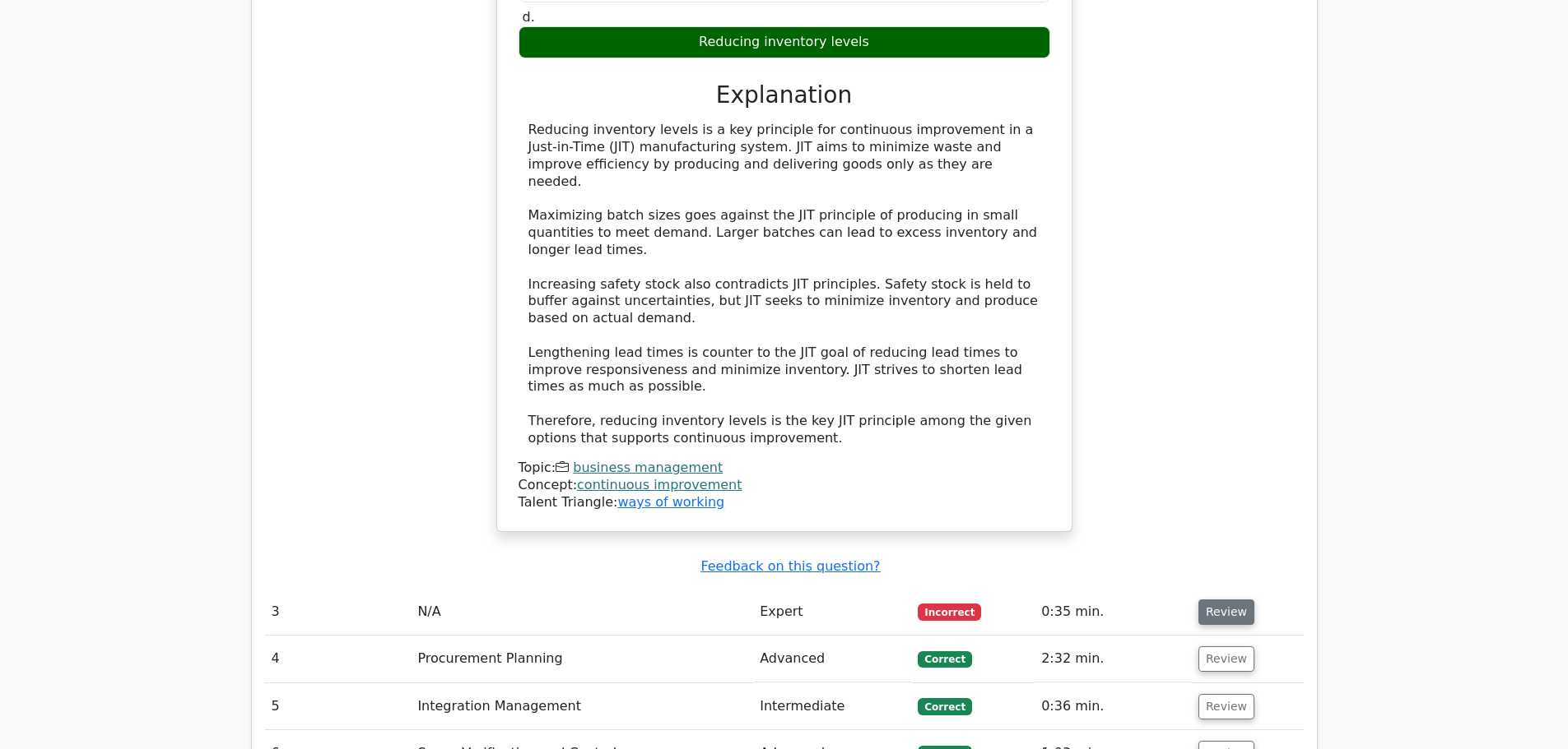
click at [1242, 600] on button "Review" at bounding box center [1226, 613] width 56 height 25
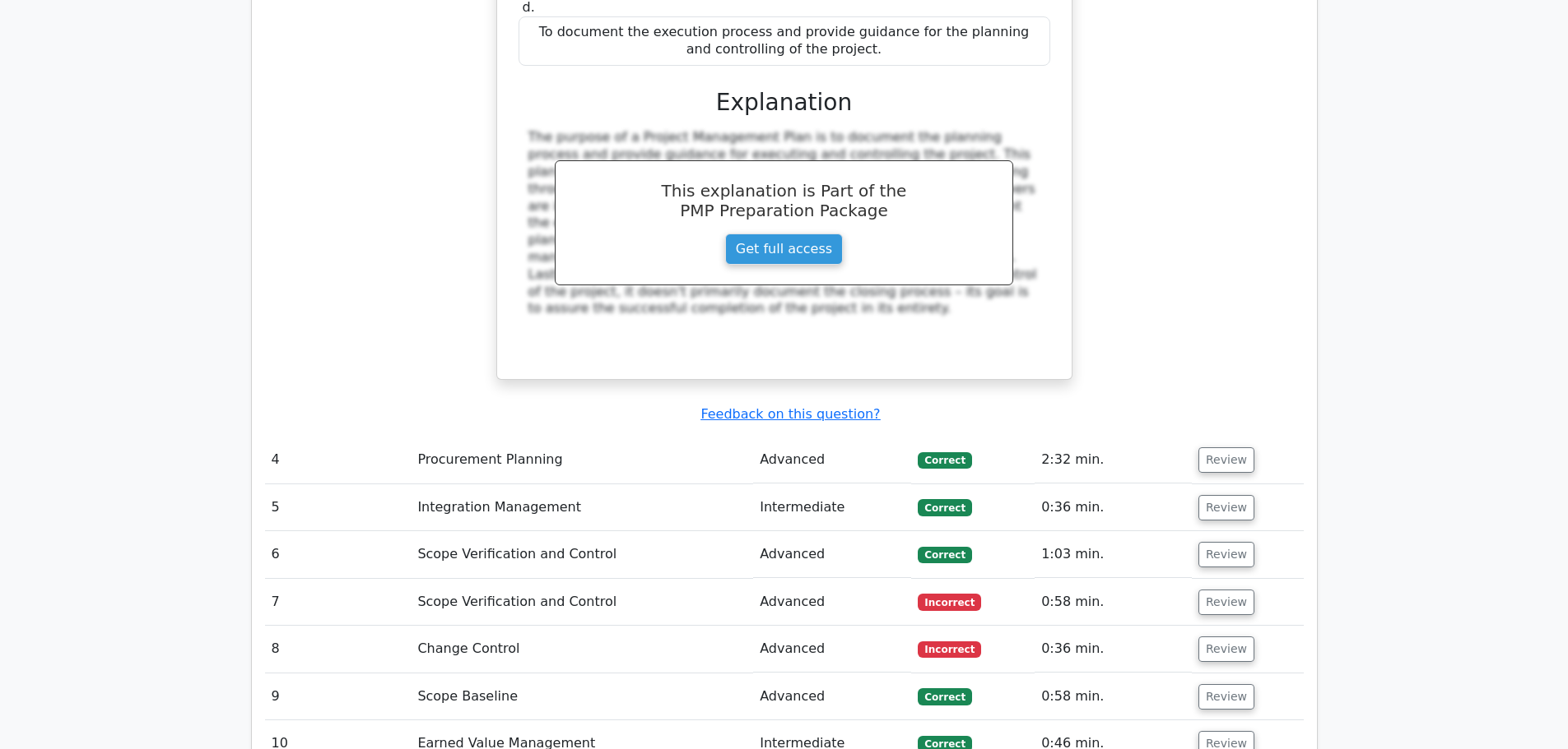
scroll to position [4360, 0]
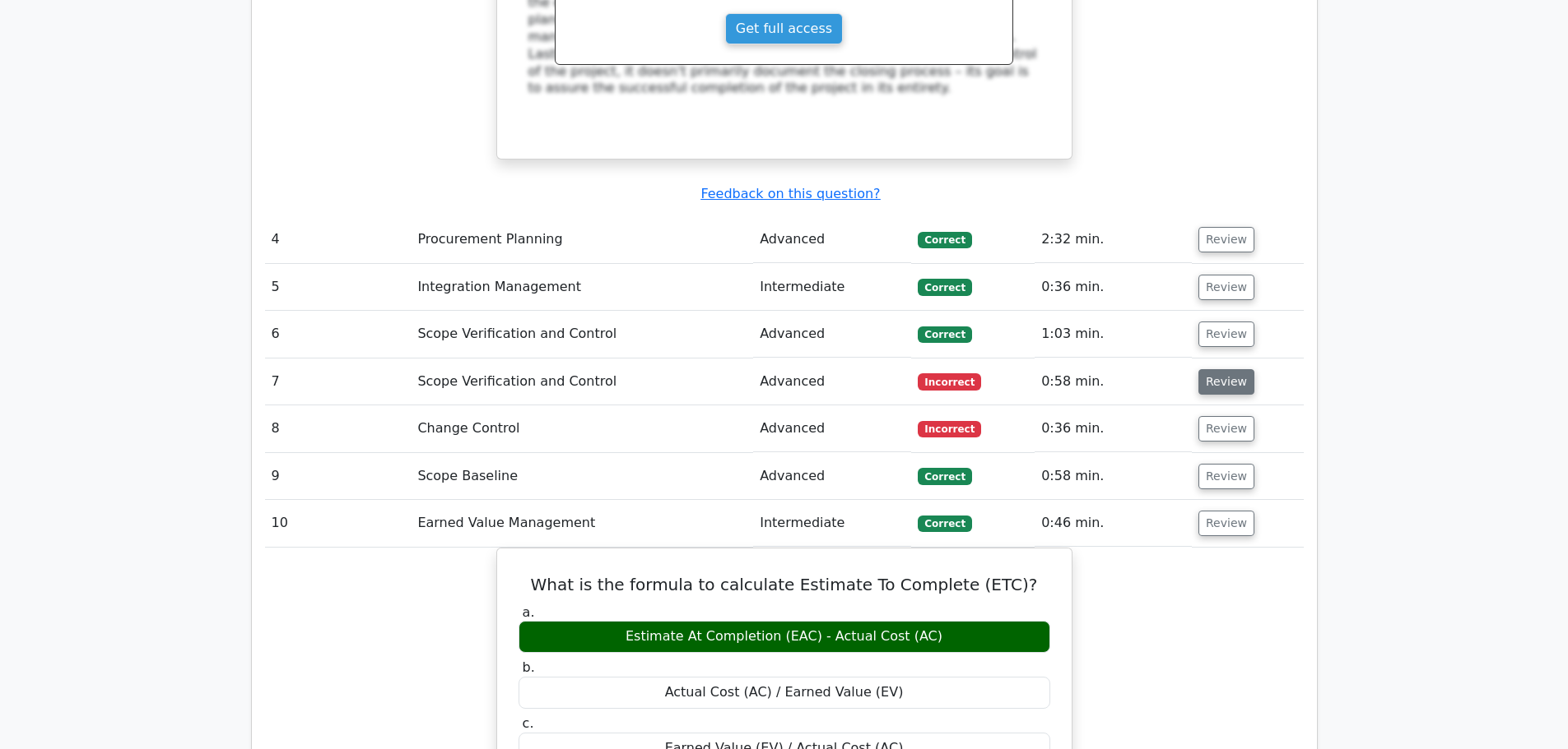
click at [1212, 369] on button "Review" at bounding box center [1226, 382] width 56 height 25
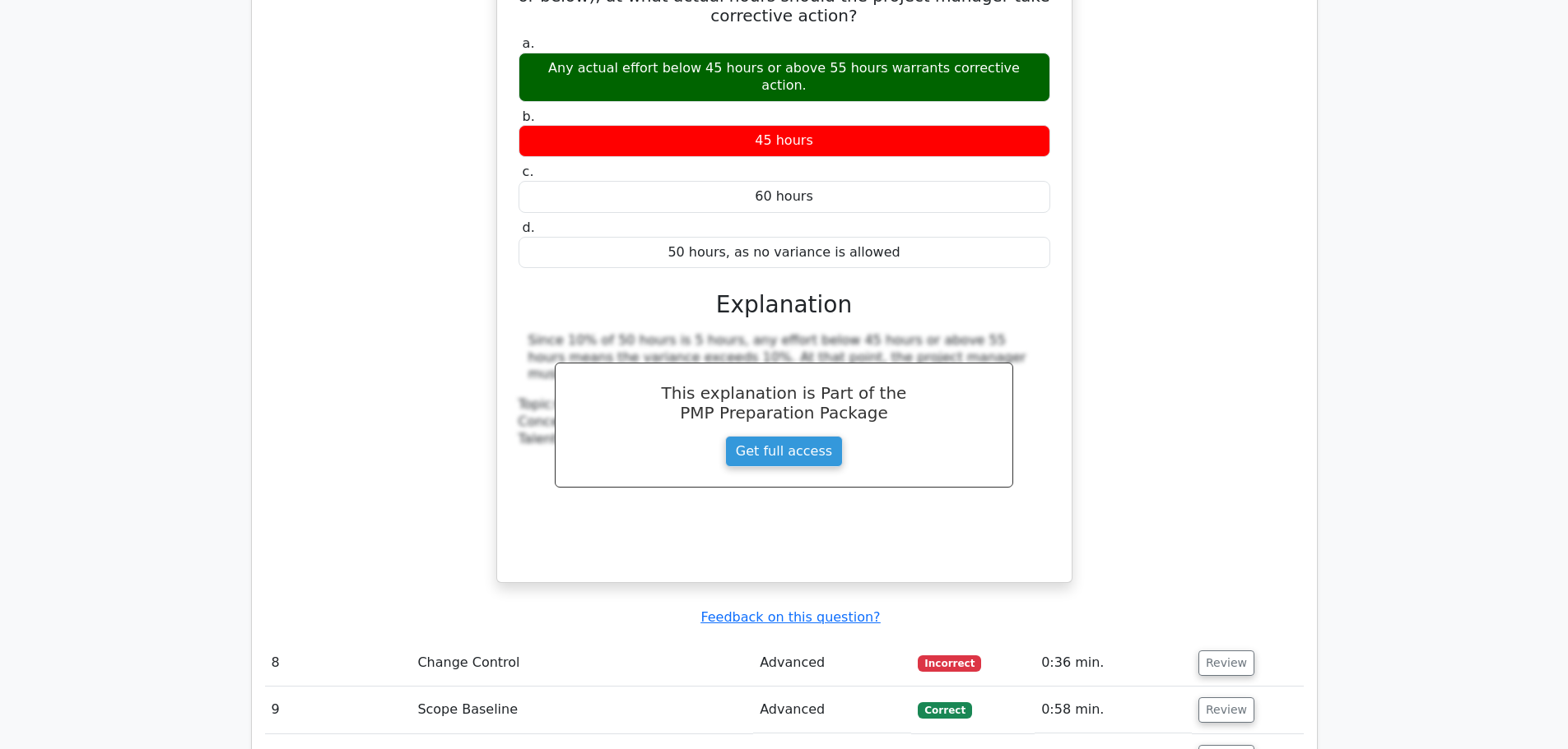
scroll to position [5018, 0]
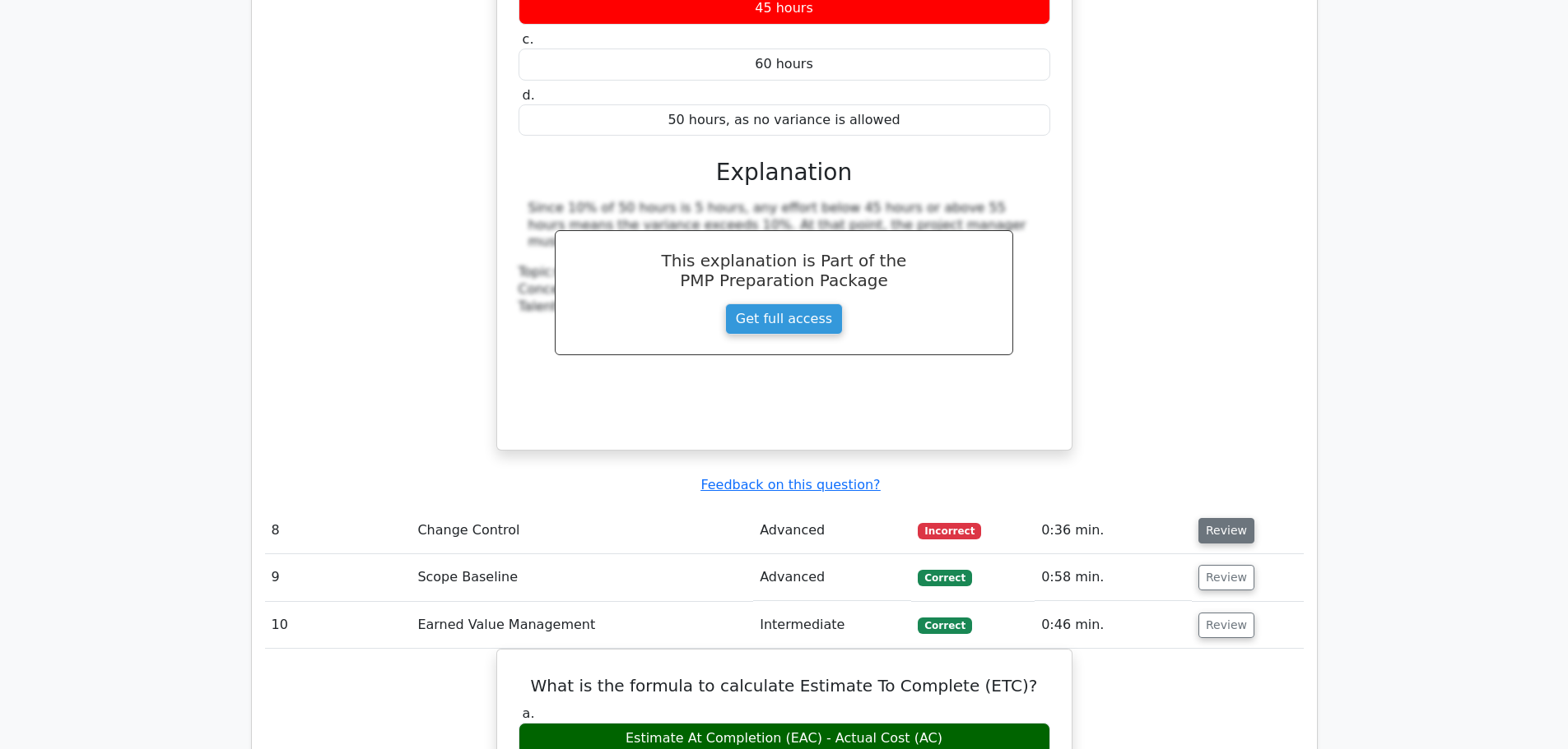
click at [1209, 519] on button "Review" at bounding box center [1226, 531] width 56 height 25
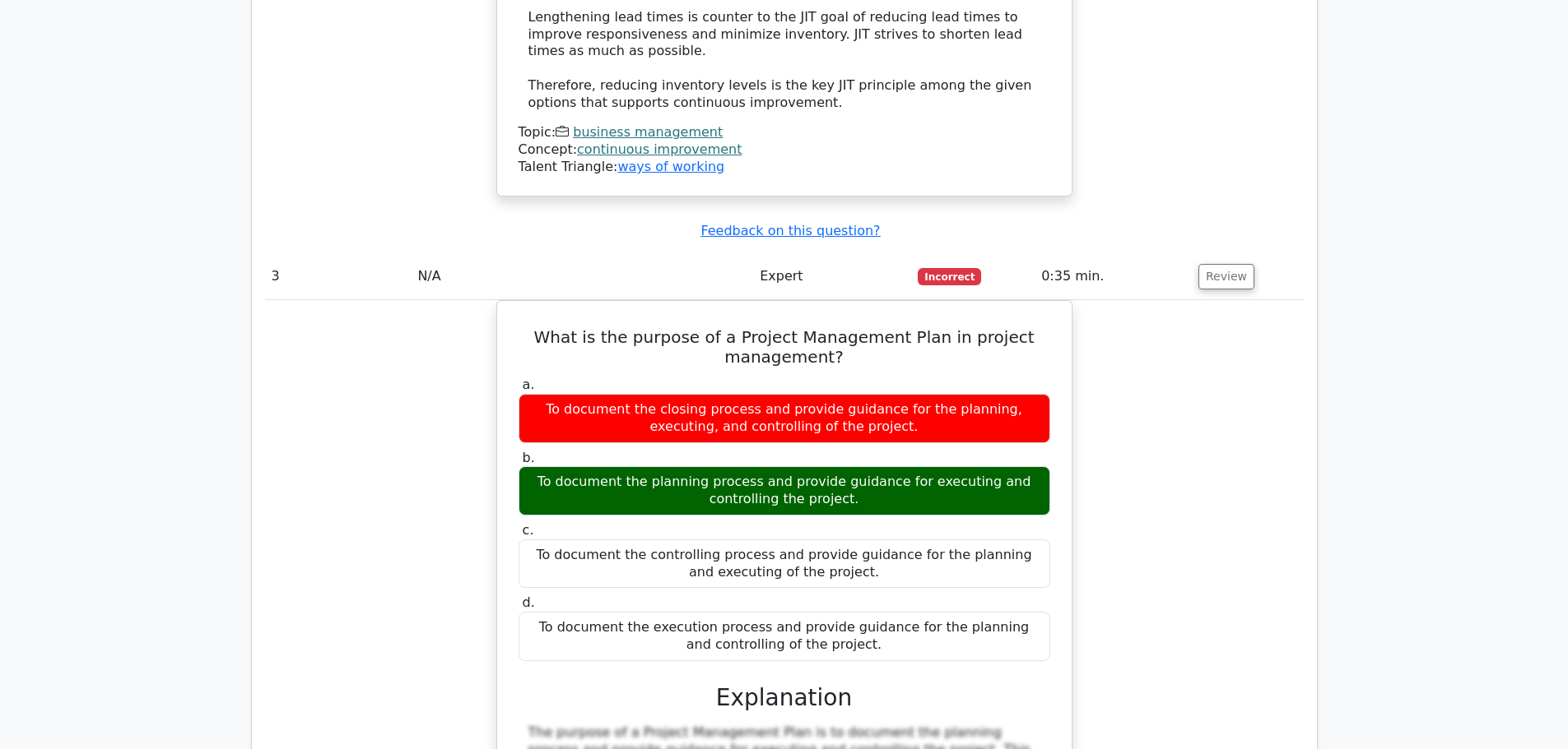
scroll to position [3373, 0]
